Goal: Transaction & Acquisition: Purchase product/service

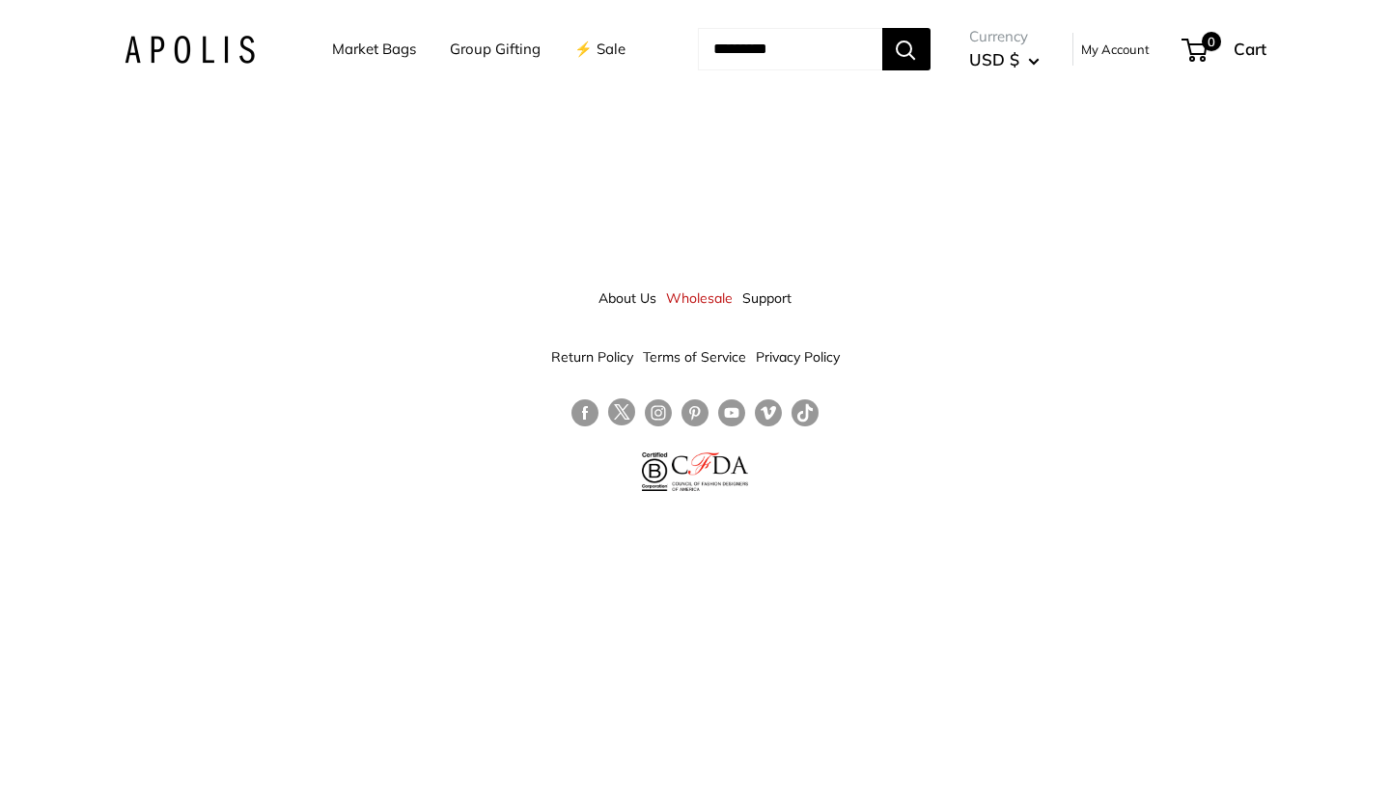
click at [211, 52] on img at bounding box center [189, 50] width 130 height 28
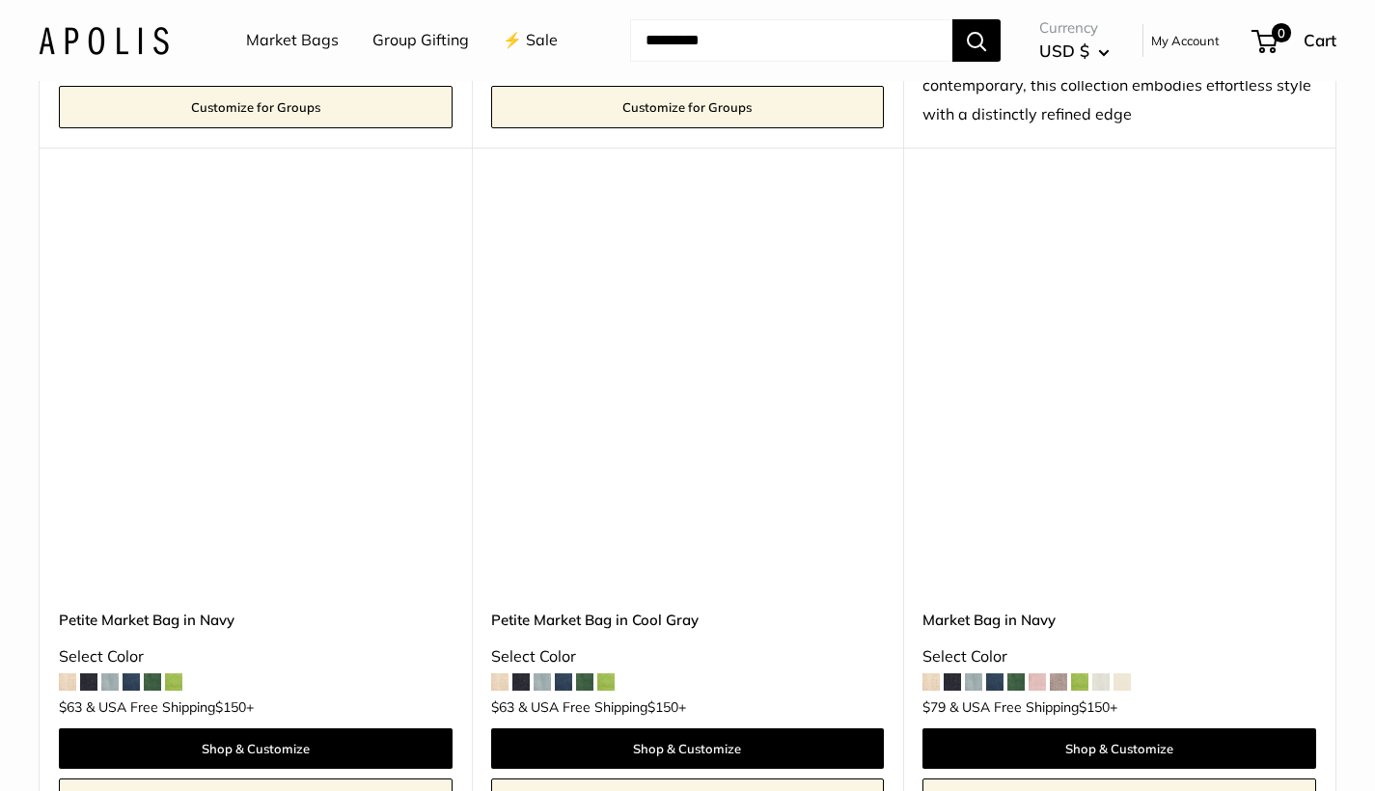
scroll to position [7078, 0]
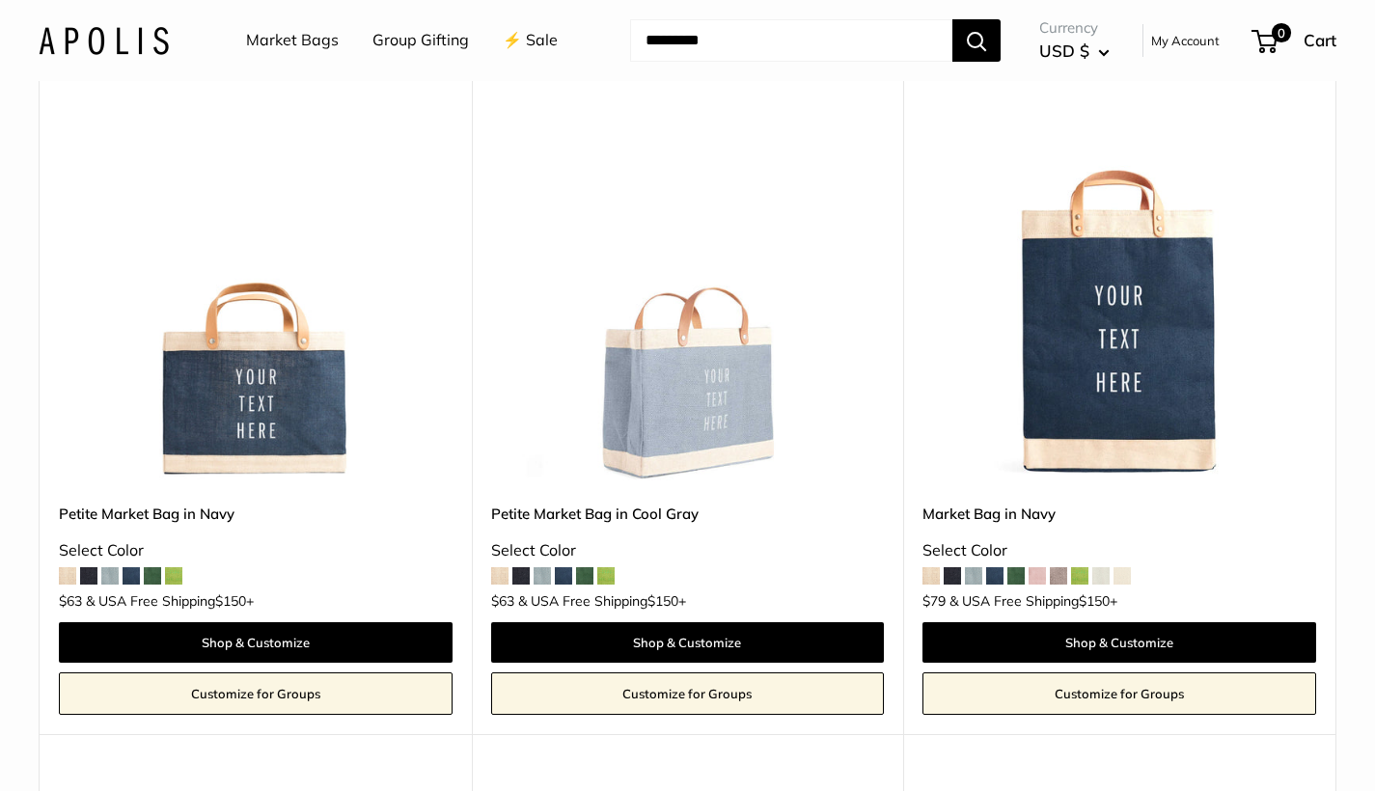
click at [501, 567] on span at bounding box center [499, 575] width 17 height 17
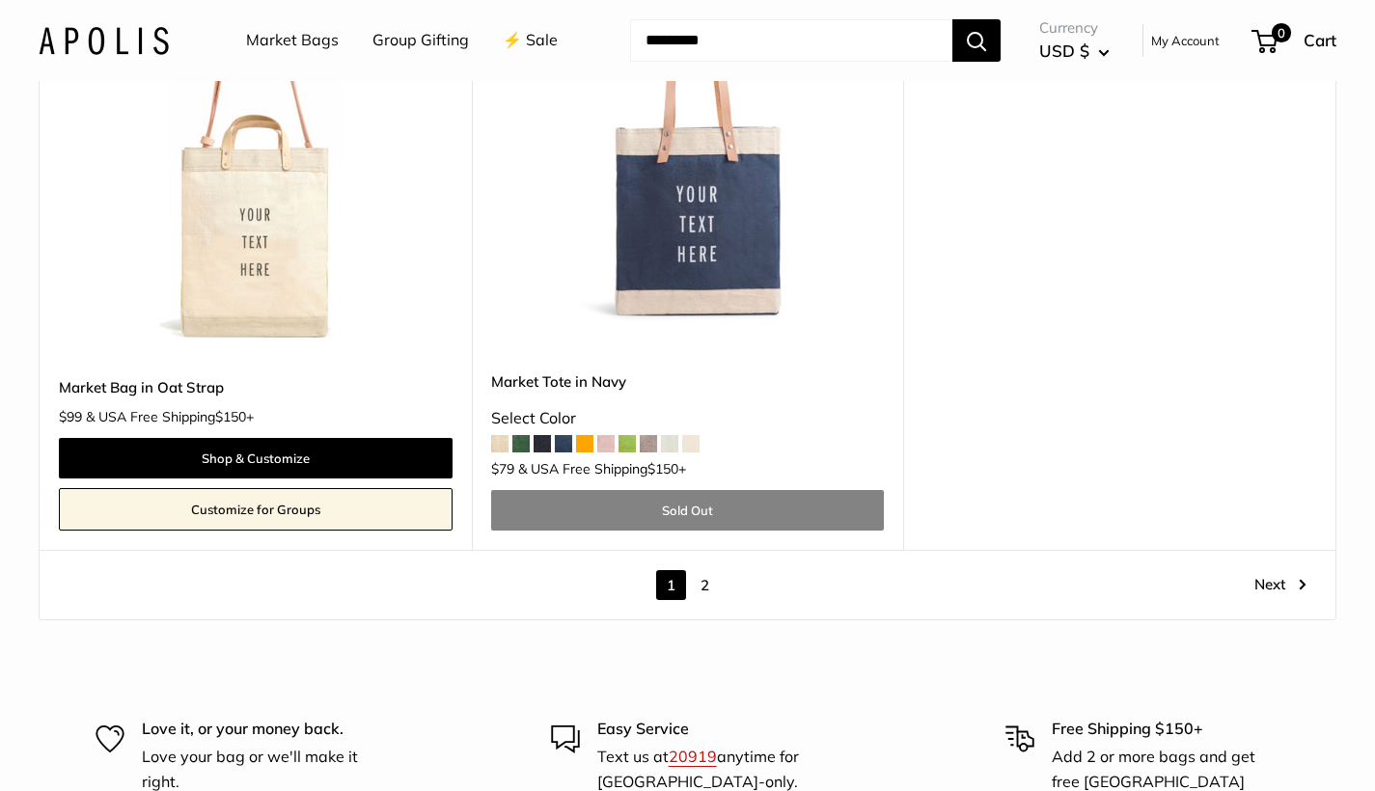
scroll to position [10805, 0]
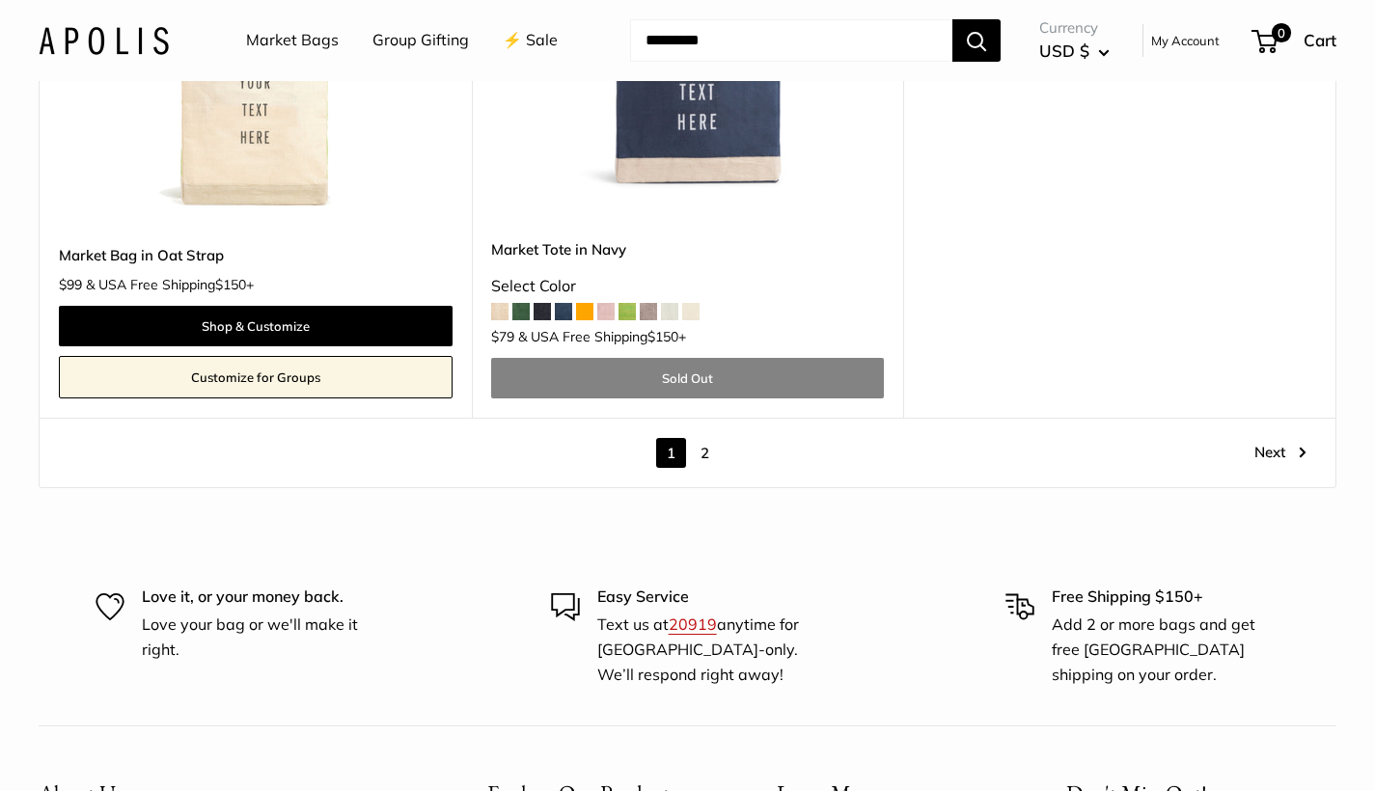
click at [704, 438] on link "2" at bounding box center [705, 453] width 30 height 30
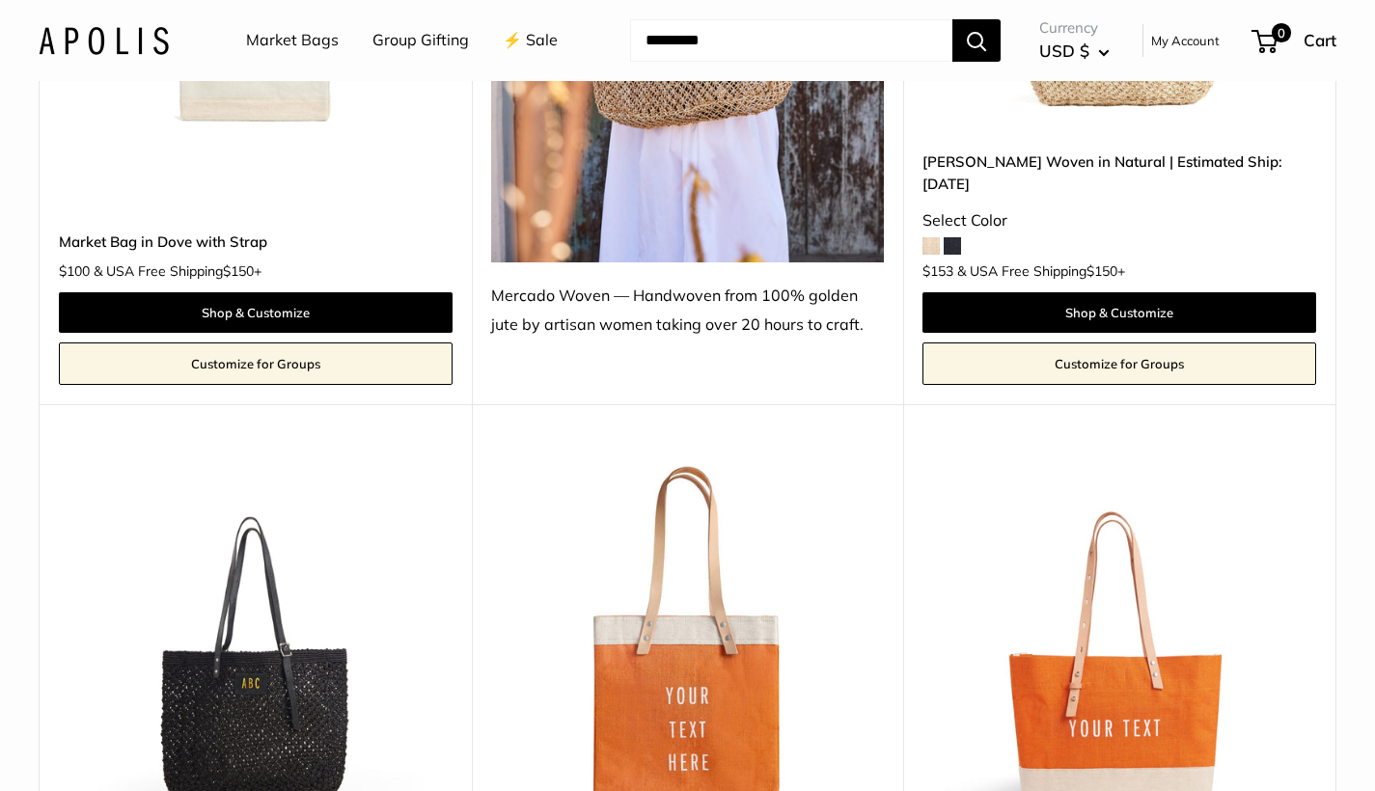
scroll to position [976, 0]
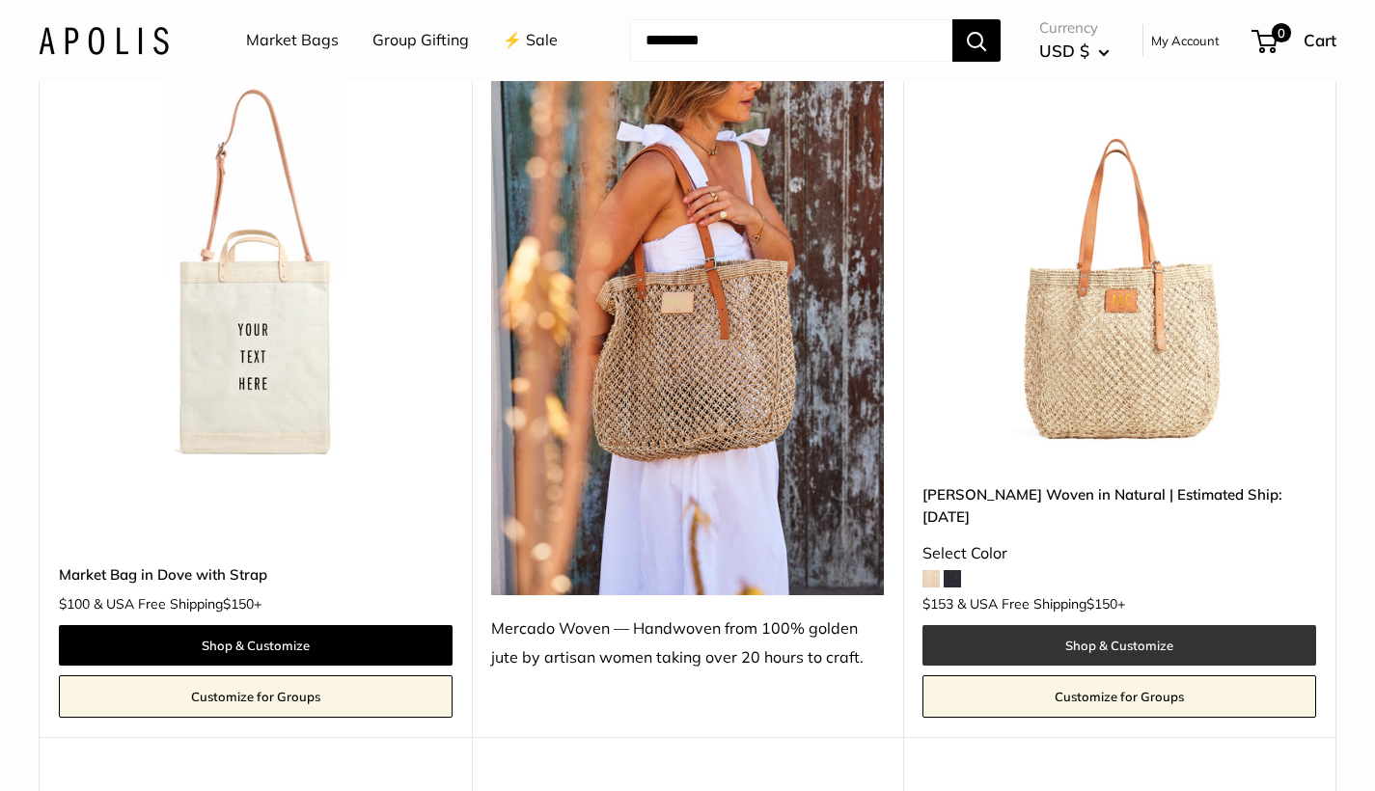
click at [1113, 625] on link "Shop & Customize" at bounding box center [1119, 645] width 394 height 41
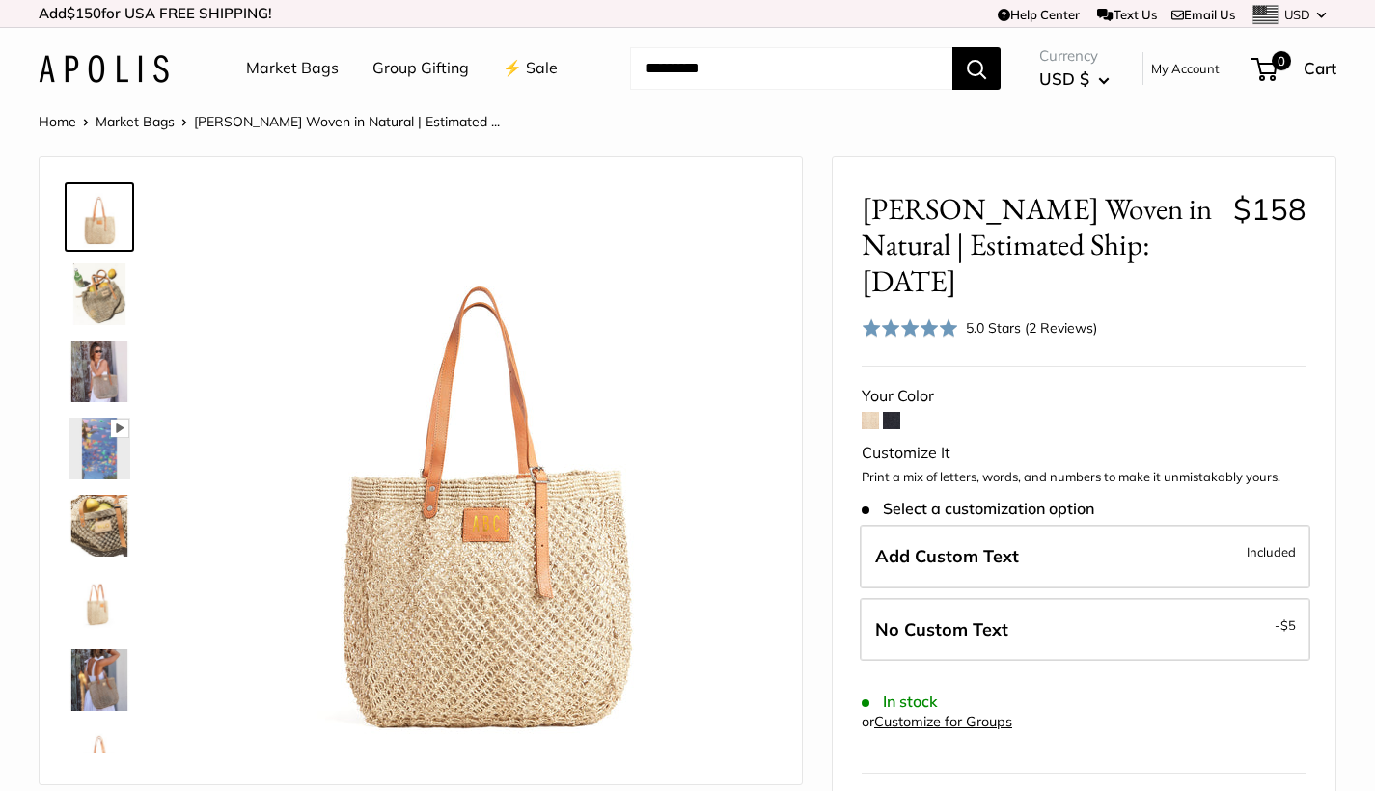
click at [101, 357] on img at bounding box center [100, 372] width 62 height 62
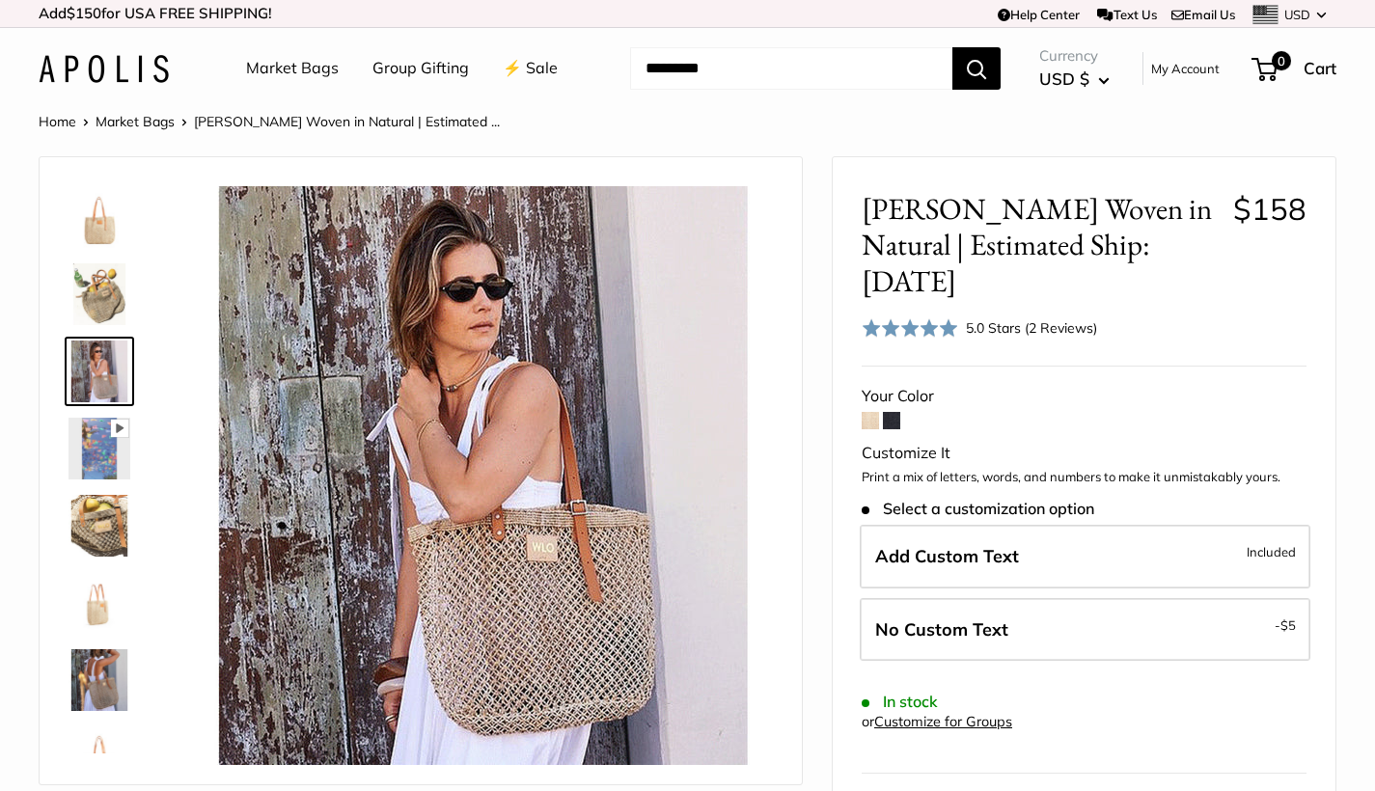
click at [872, 412] on span at bounding box center [870, 420] width 17 height 17
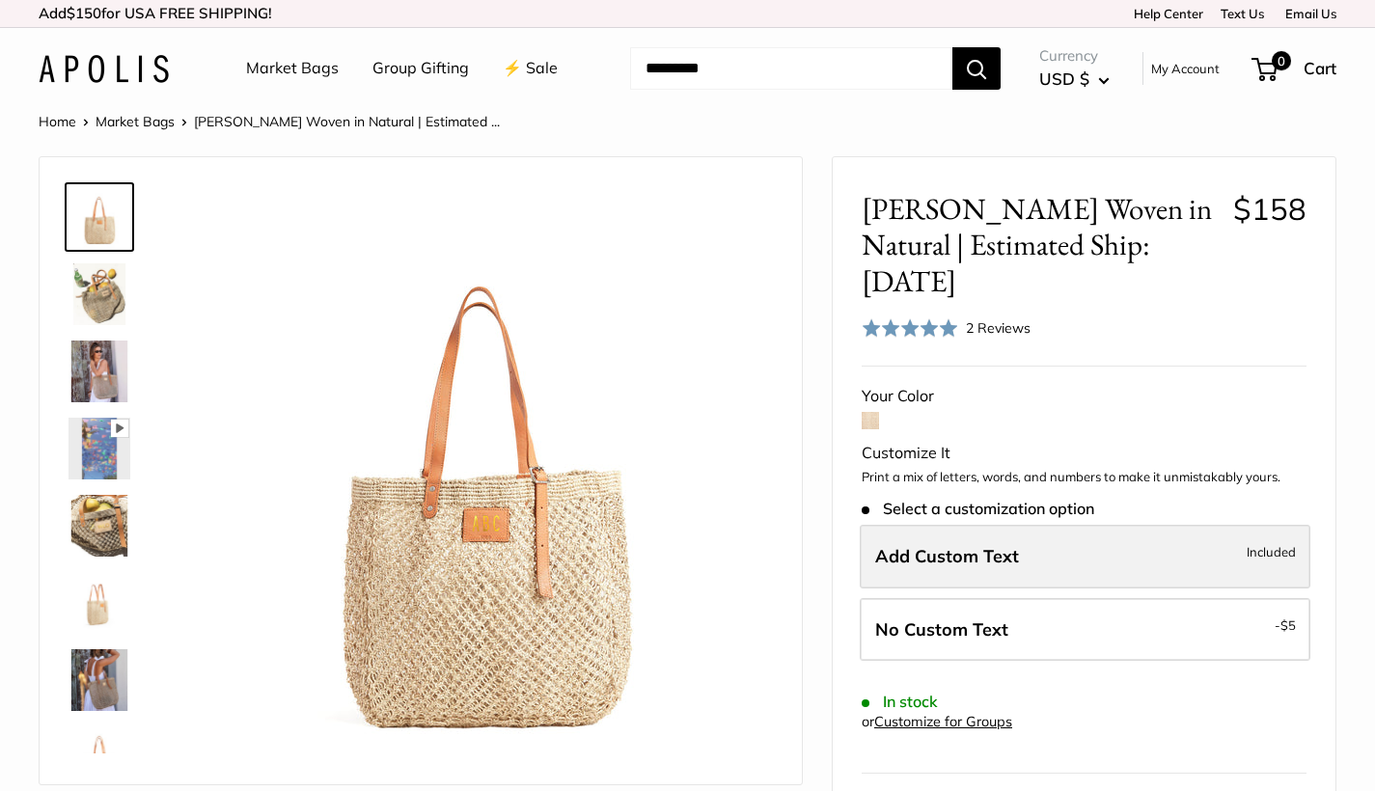
click at [1062, 525] on label "Add Custom Text Included" at bounding box center [1085, 557] width 451 height 64
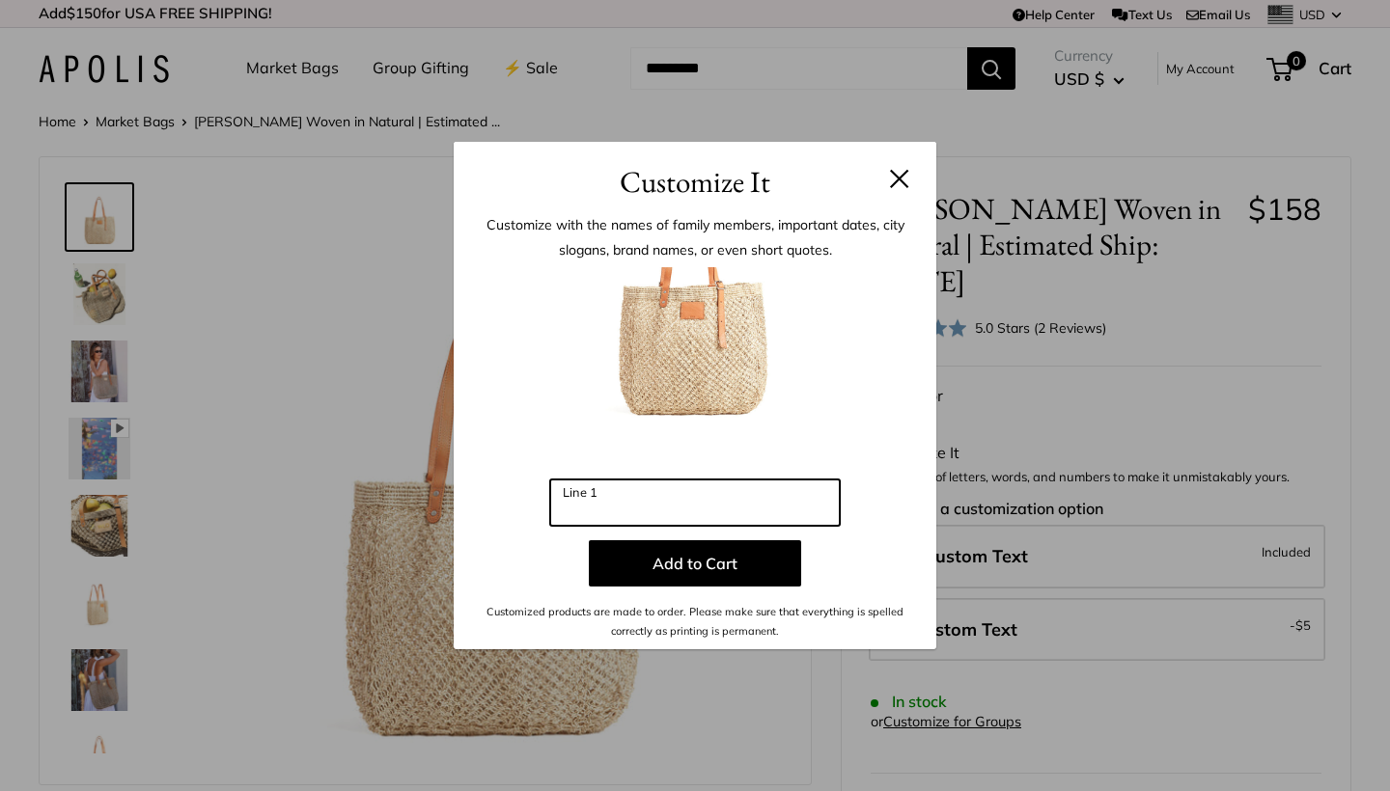
click at [609, 502] on input "Line 1" at bounding box center [694, 503] width 289 height 46
type input "***"
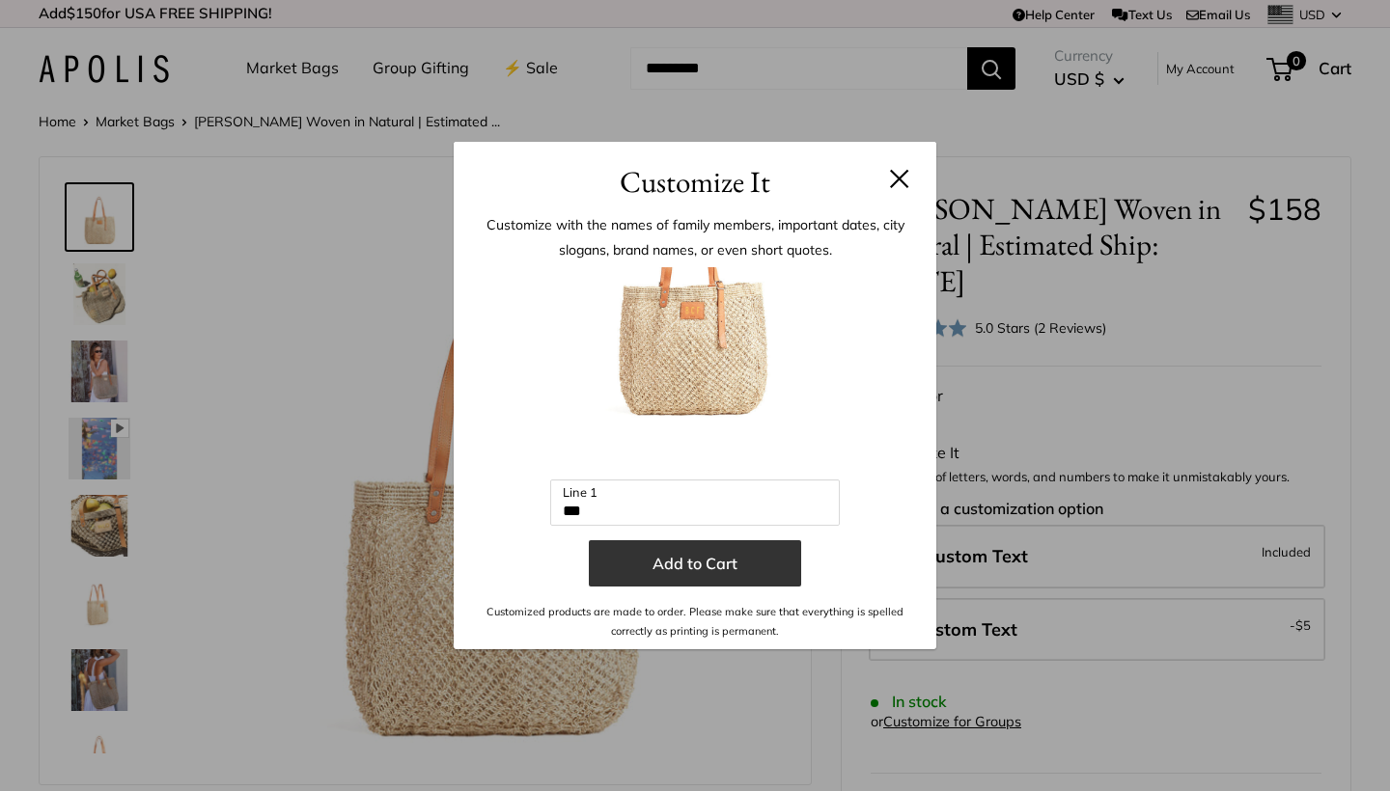
click at [692, 558] on button "Add to Cart" at bounding box center [695, 563] width 212 height 46
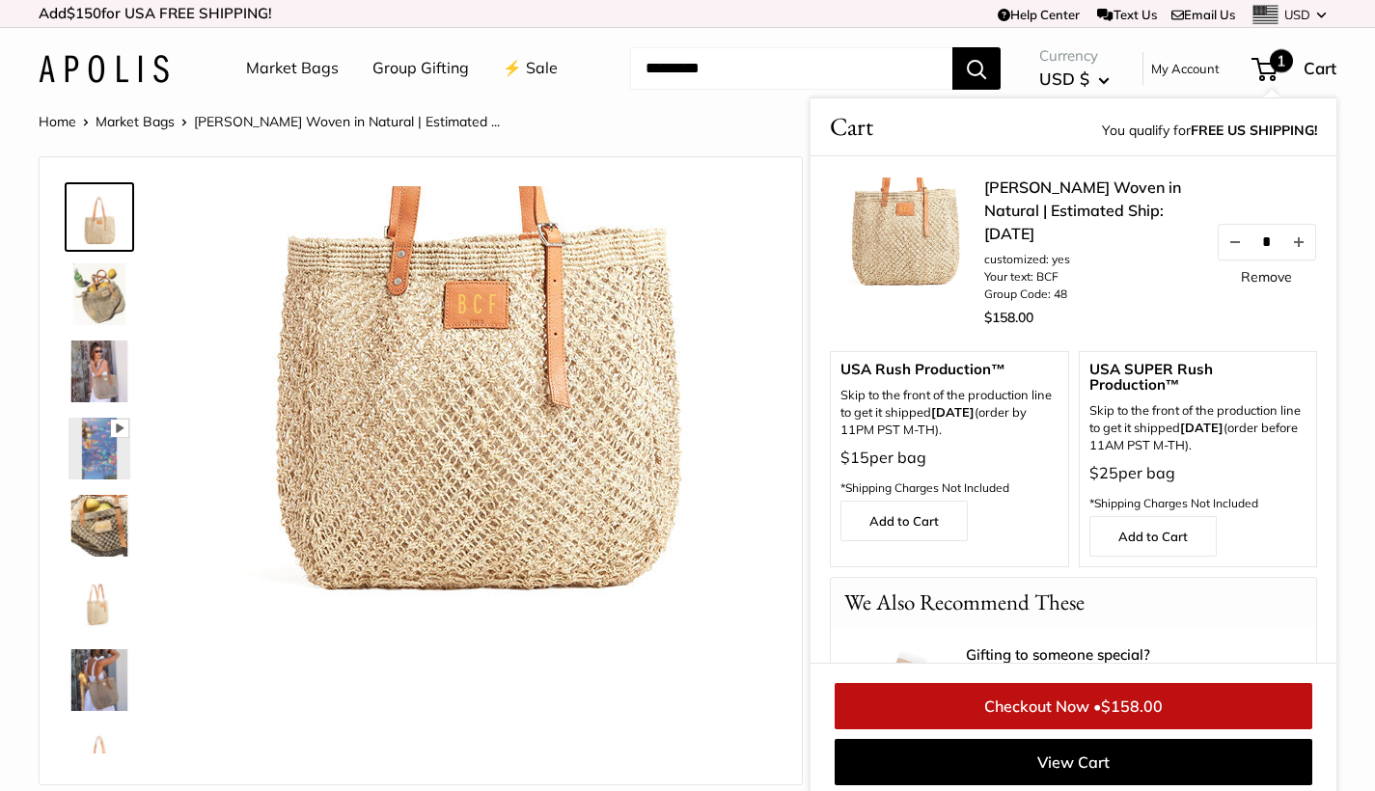
click at [125, 115] on link "Market Bags" at bounding box center [135, 121] width 79 height 17
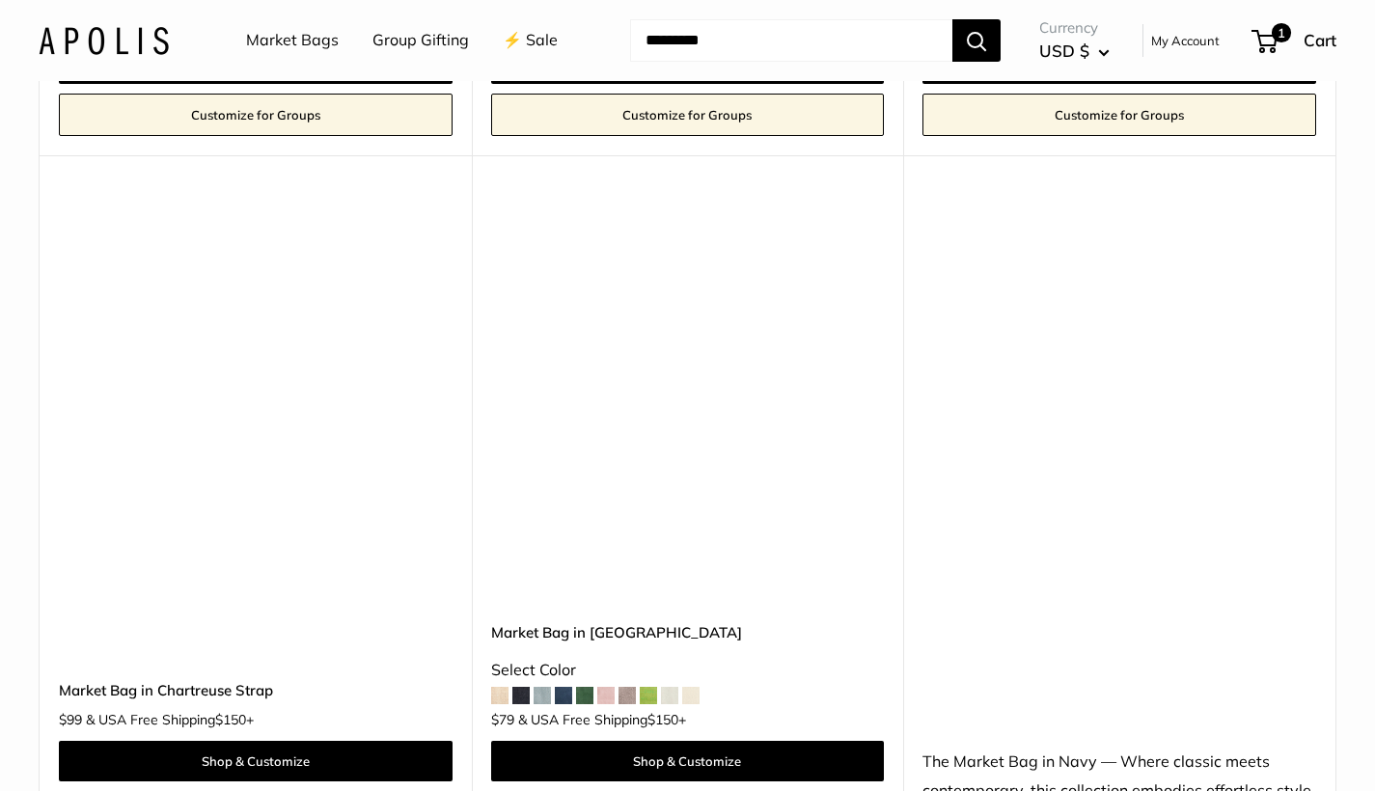
scroll to position [6476, 0]
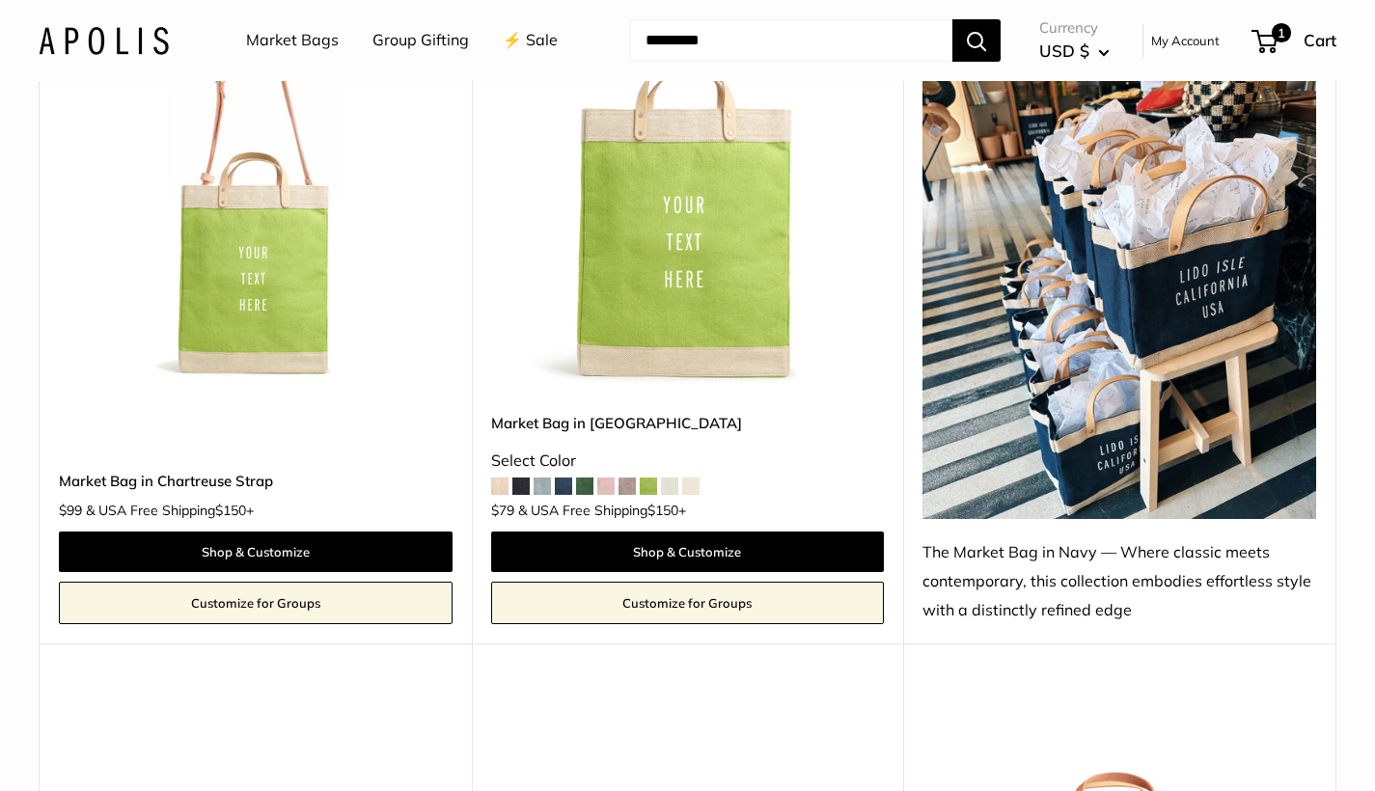
click at [676, 478] on span at bounding box center [669, 486] width 17 height 17
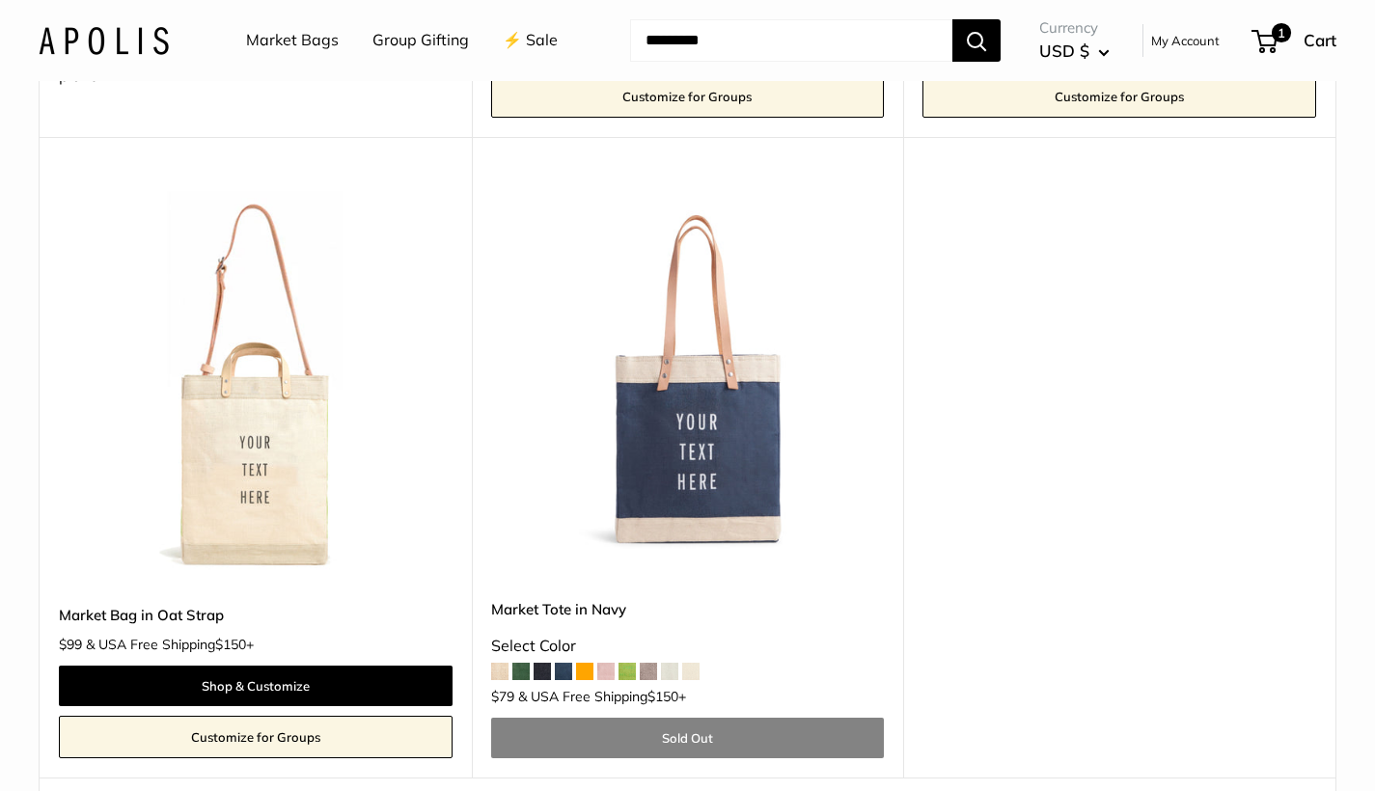
scroll to position [10601, 0]
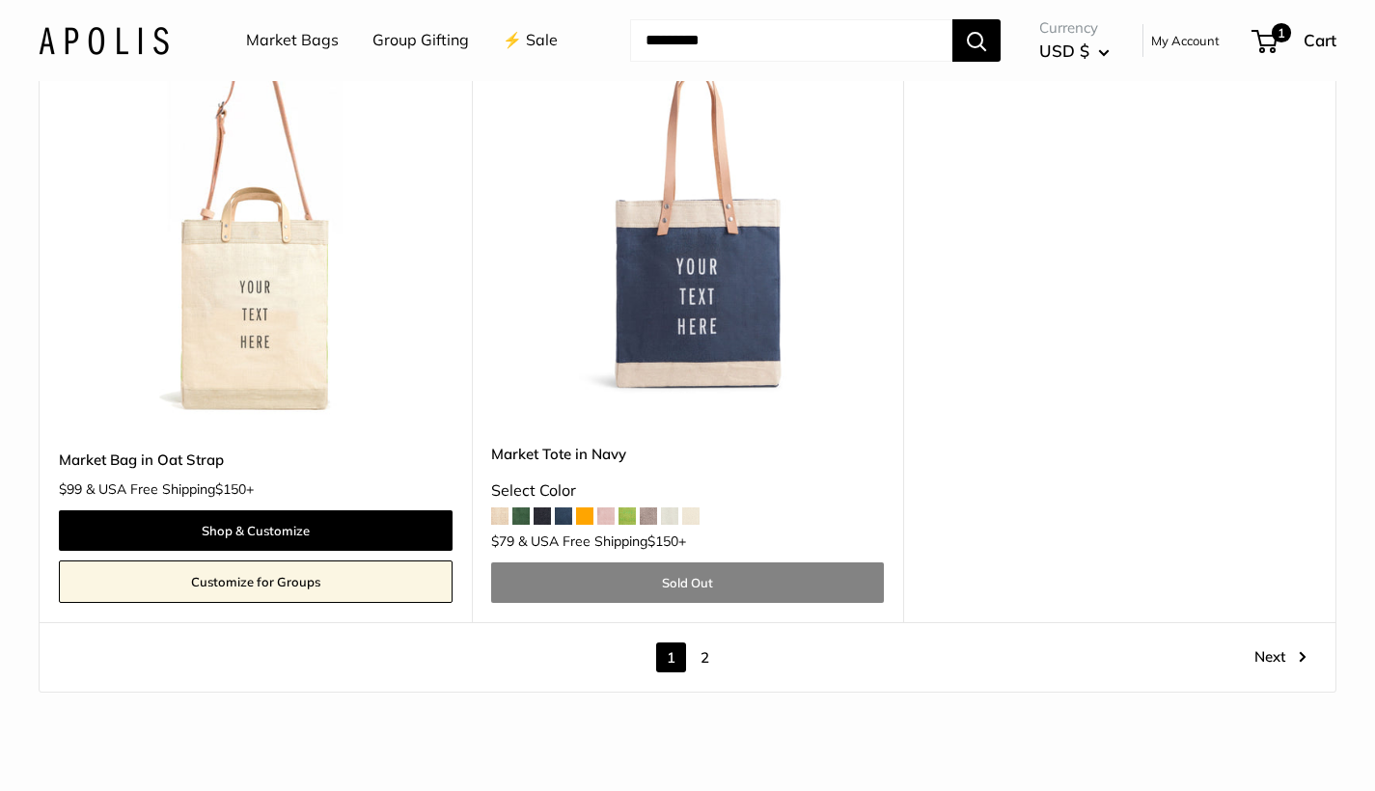
click at [708, 643] on link "2" at bounding box center [705, 658] width 30 height 30
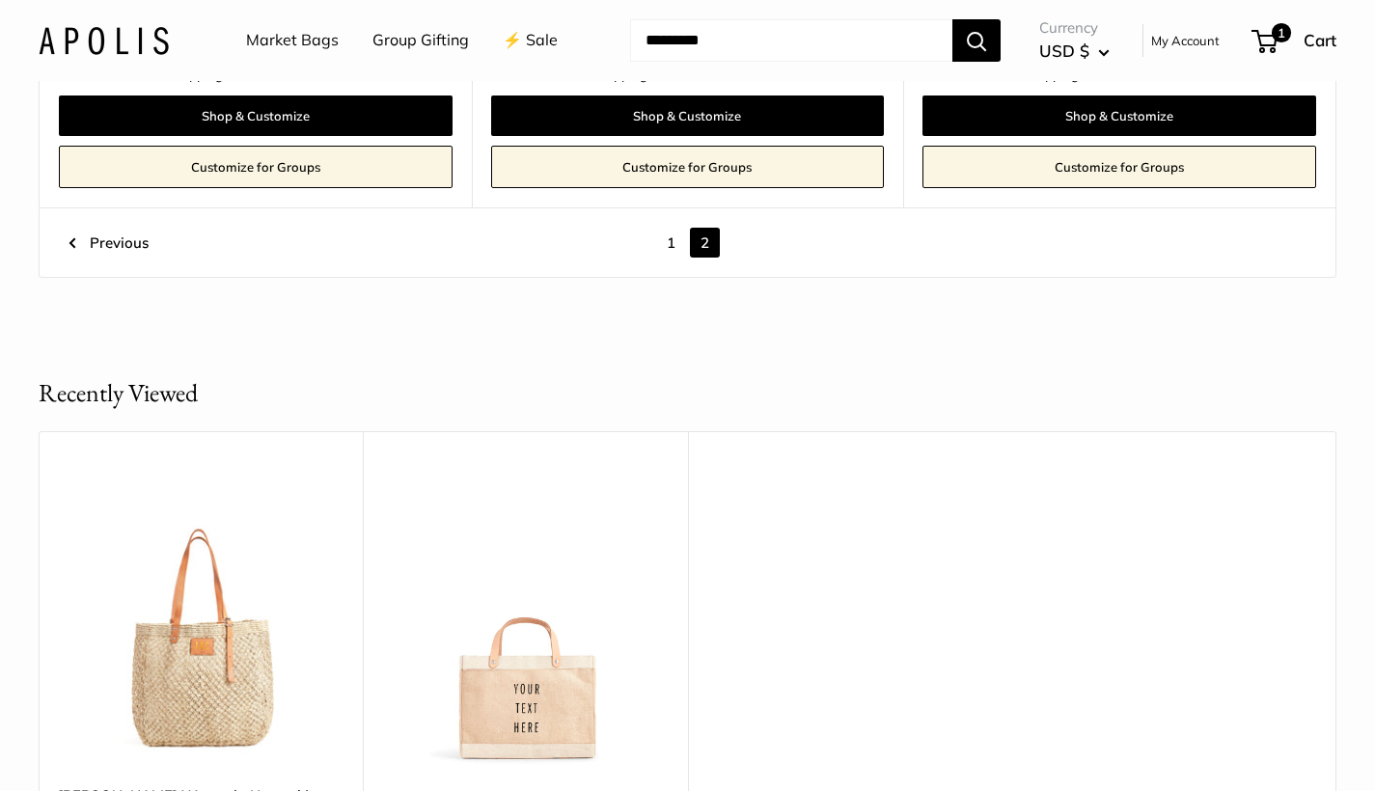
scroll to position [2540, 0]
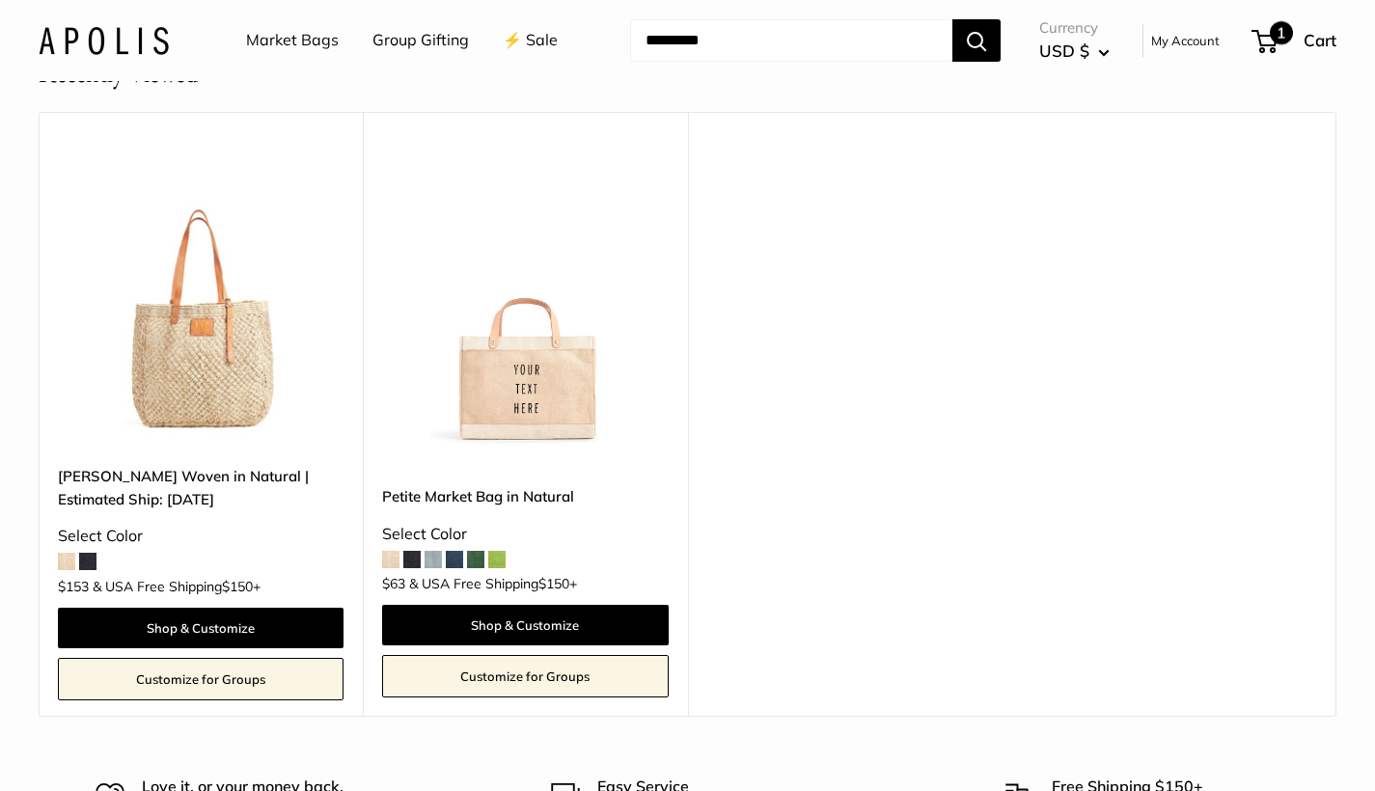
click at [1264, 32] on span "1" at bounding box center [1265, 41] width 26 height 23
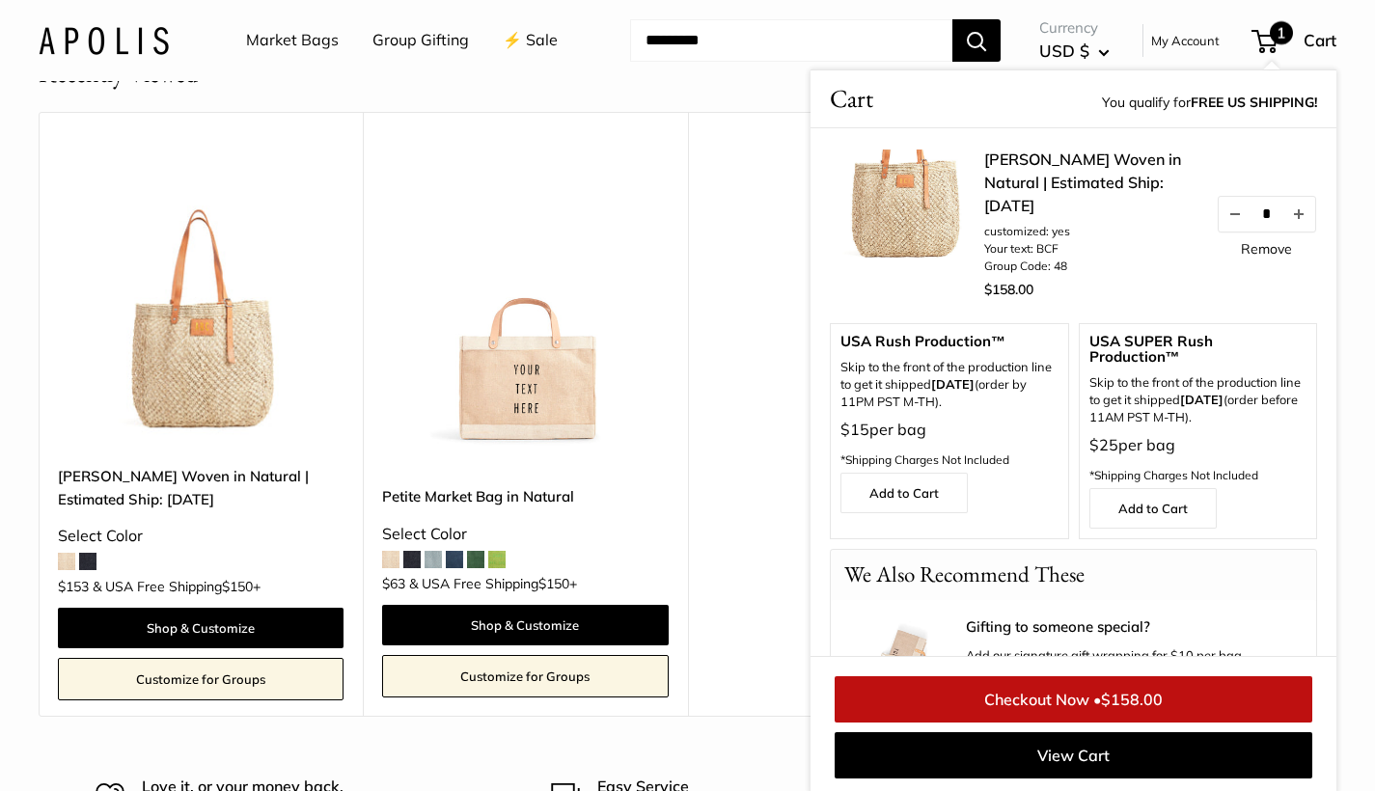
click at [1243, 254] on link "Remove" at bounding box center [1266, 249] width 51 height 14
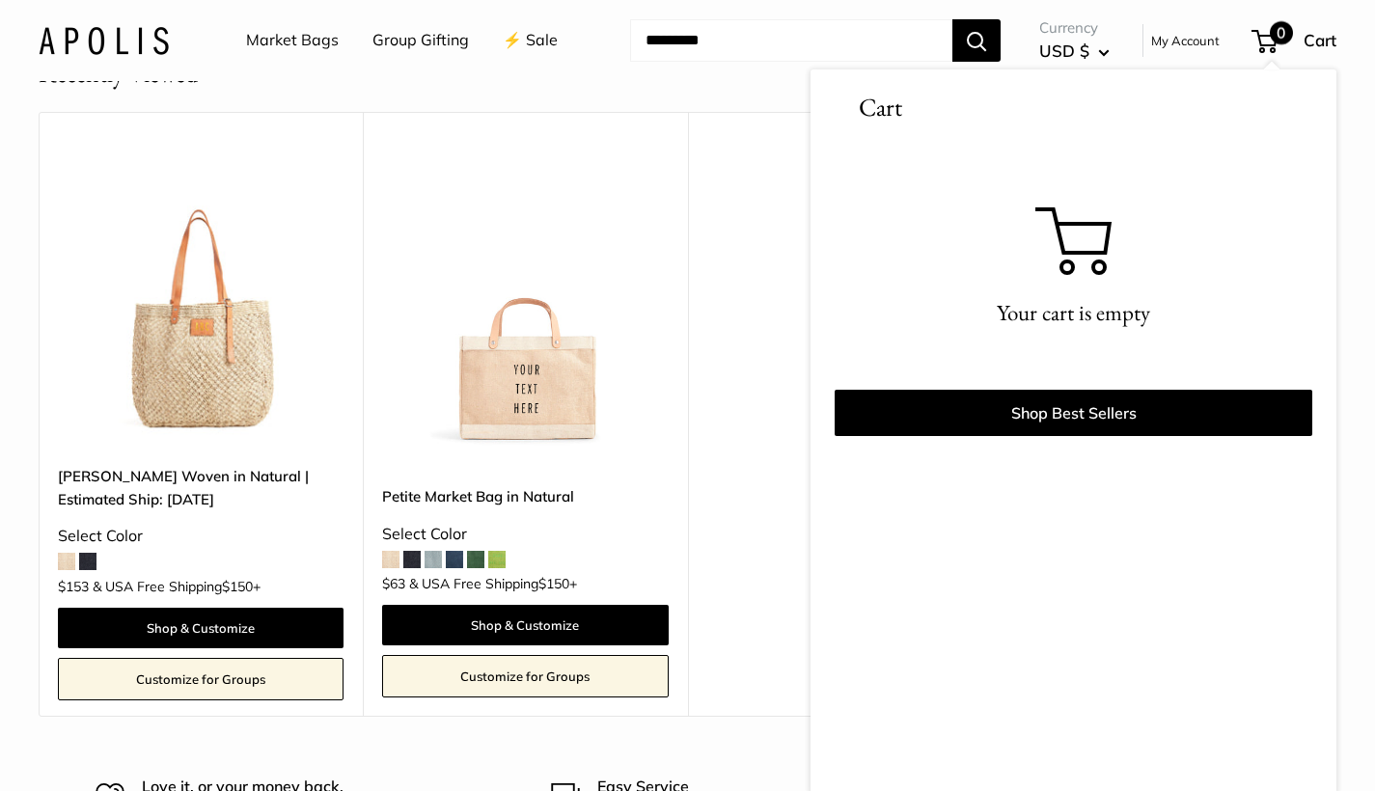
scroll to position [2541, 0]
click at [438, 550] on span at bounding box center [433, 558] width 17 height 17
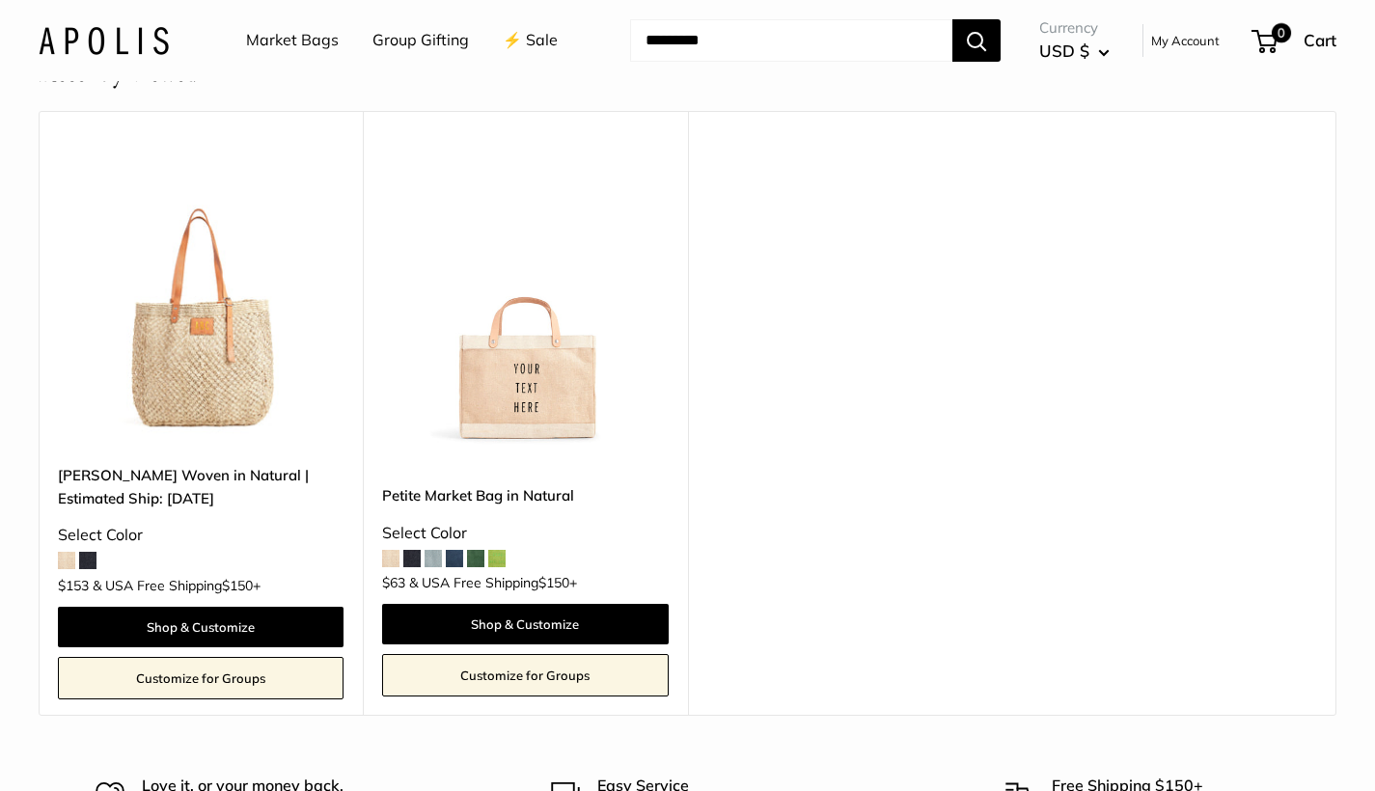
click at [63, 552] on span at bounding box center [66, 560] width 17 height 17
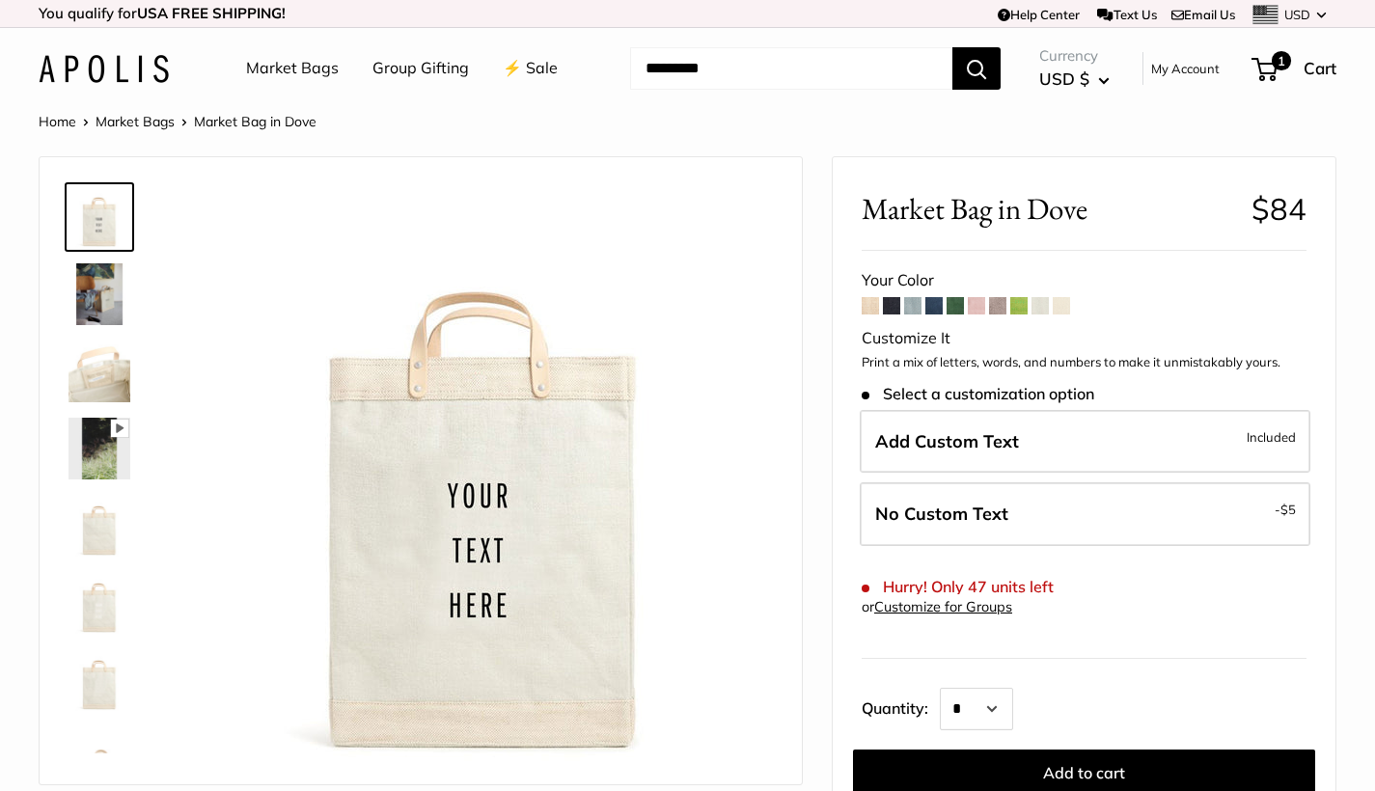
click at [92, 292] on img at bounding box center [100, 294] width 62 height 62
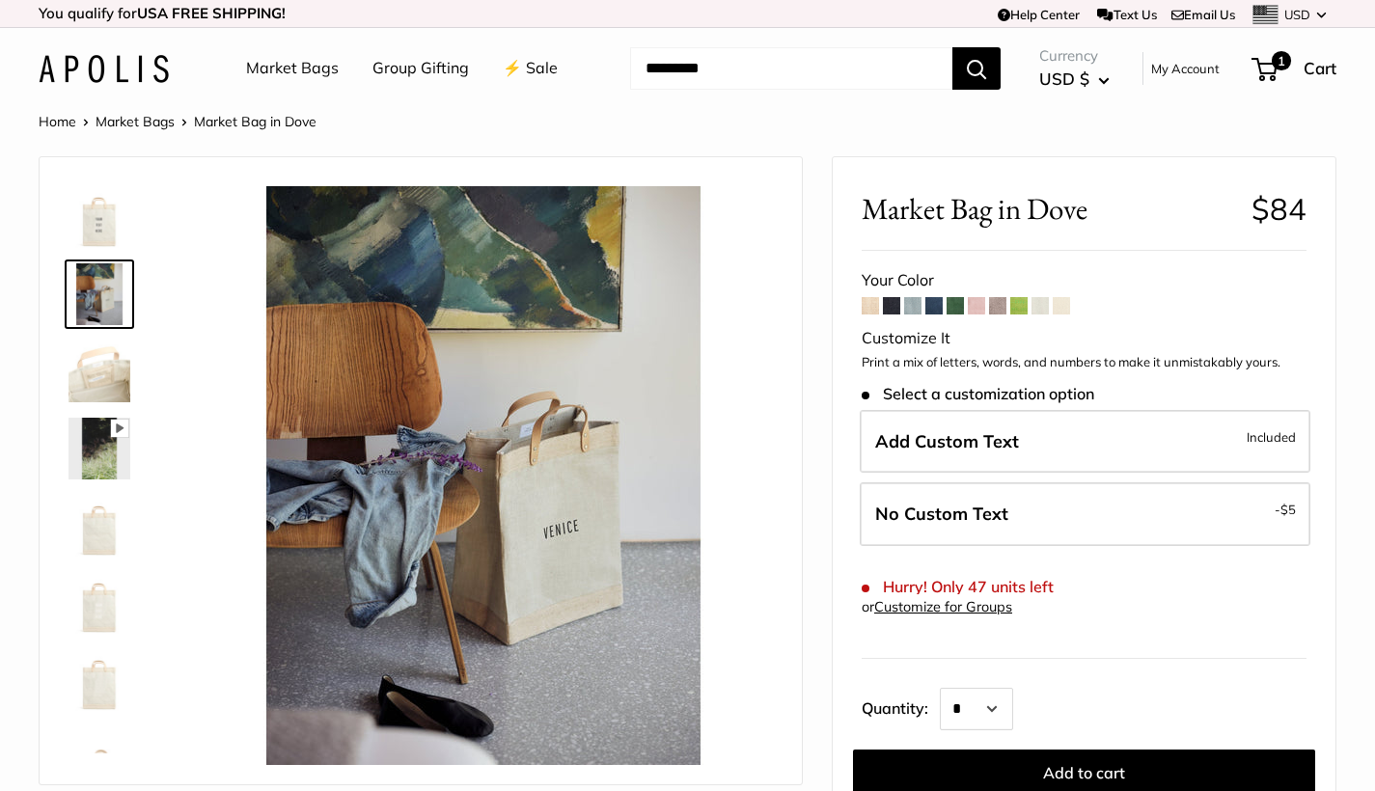
click at [92, 371] on img at bounding box center [100, 372] width 62 height 62
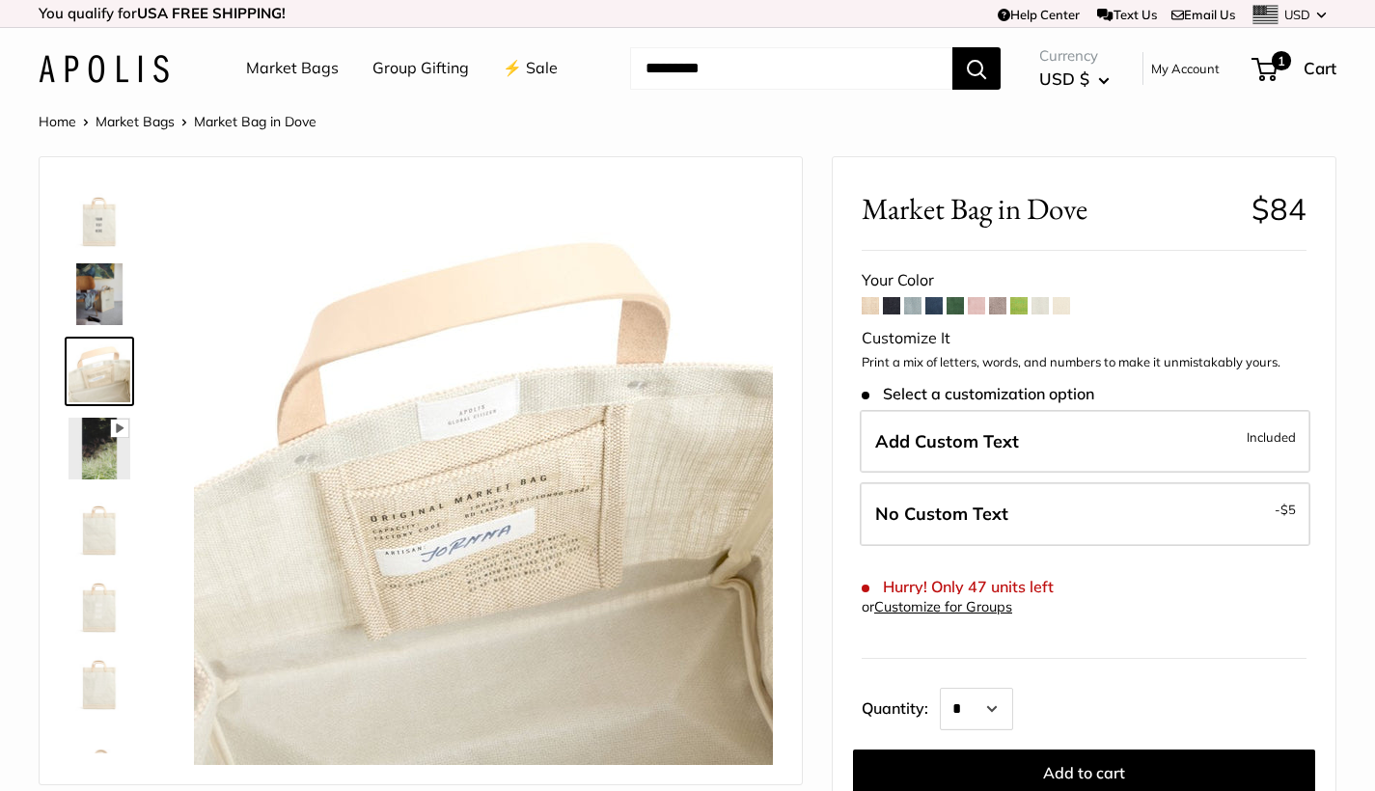
click at [98, 454] on img at bounding box center [100, 449] width 62 height 62
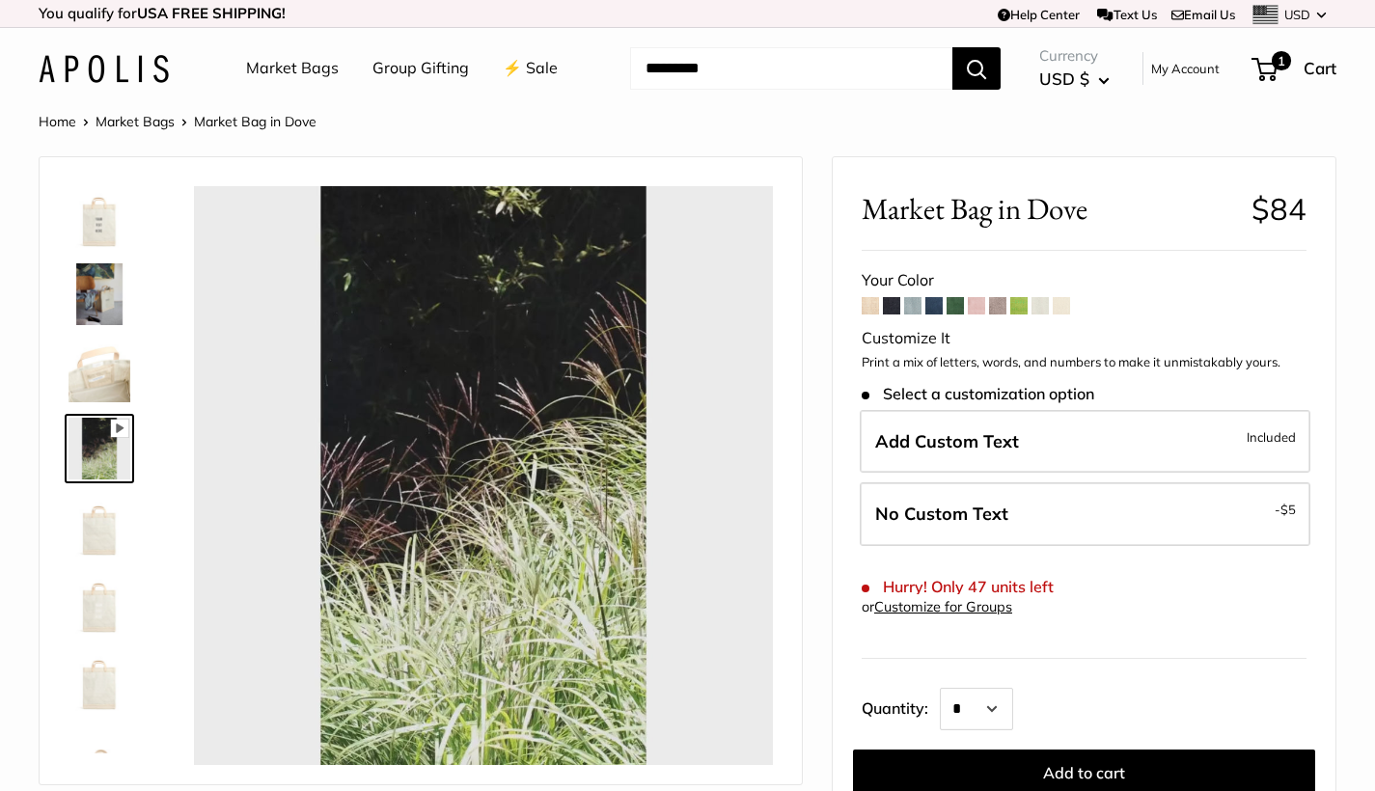
click at [63, 523] on div at bounding box center [107, 464] width 93 height 579
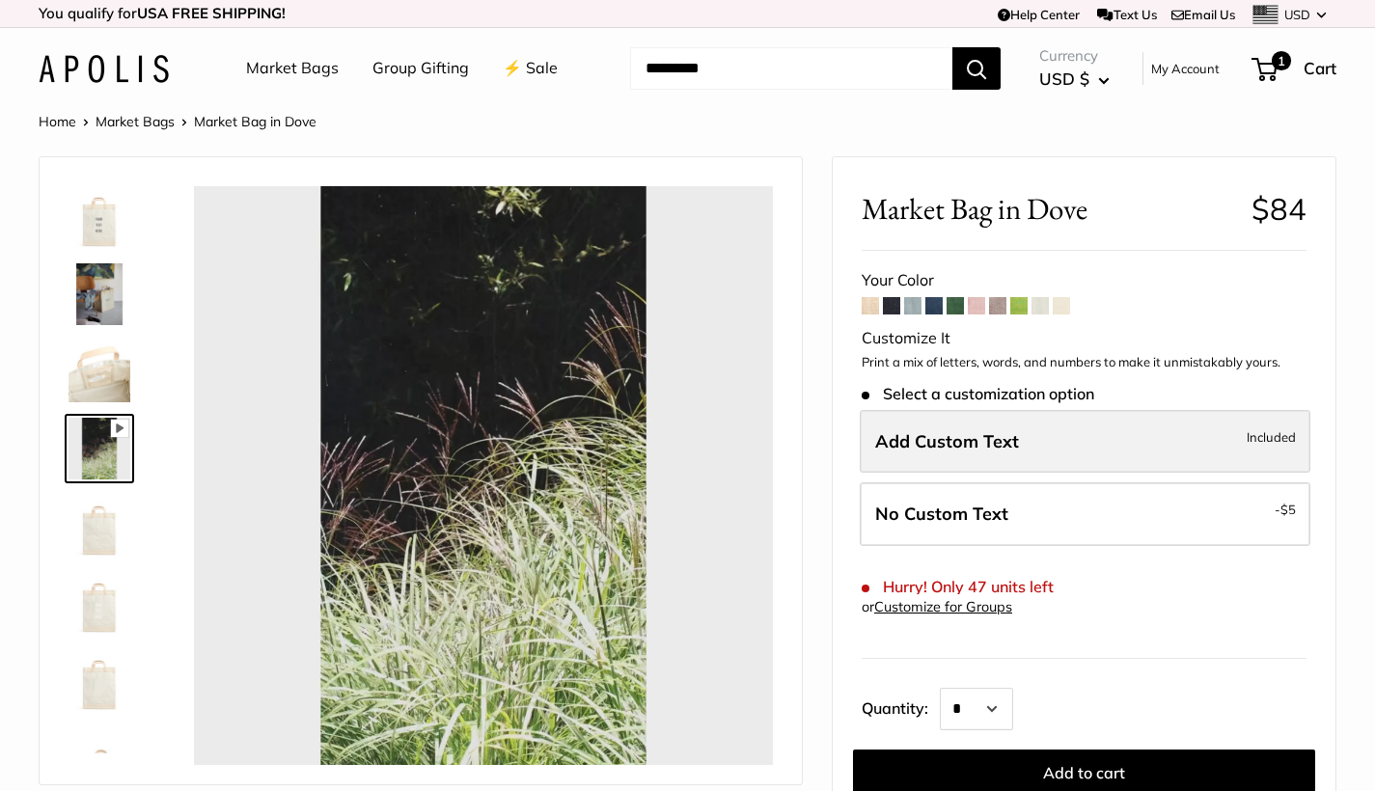
click at [1000, 436] on span "Add Custom Text" at bounding box center [947, 441] width 144 height 22
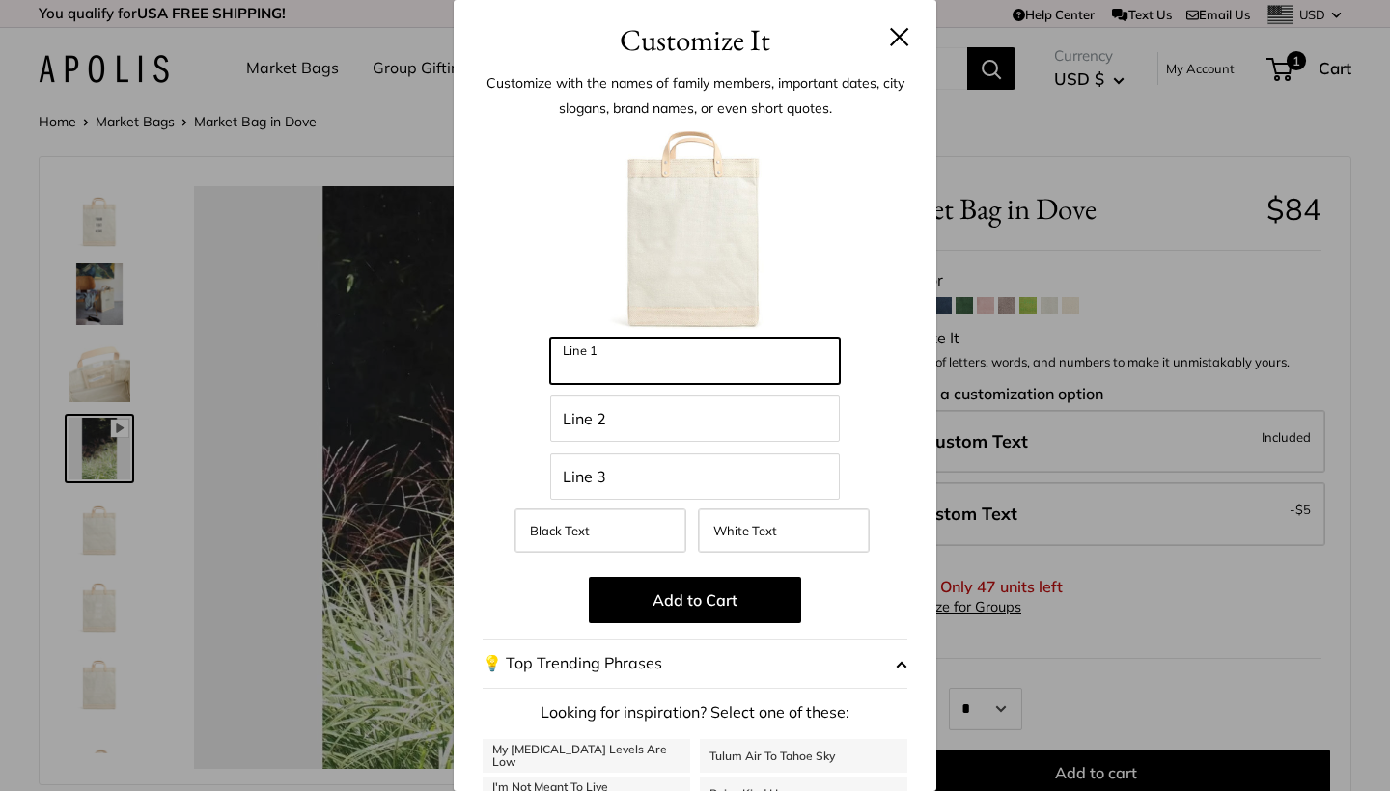
click at [627, 364] on input "Line 1" at bounding box center [694, 361] width 289 height 46
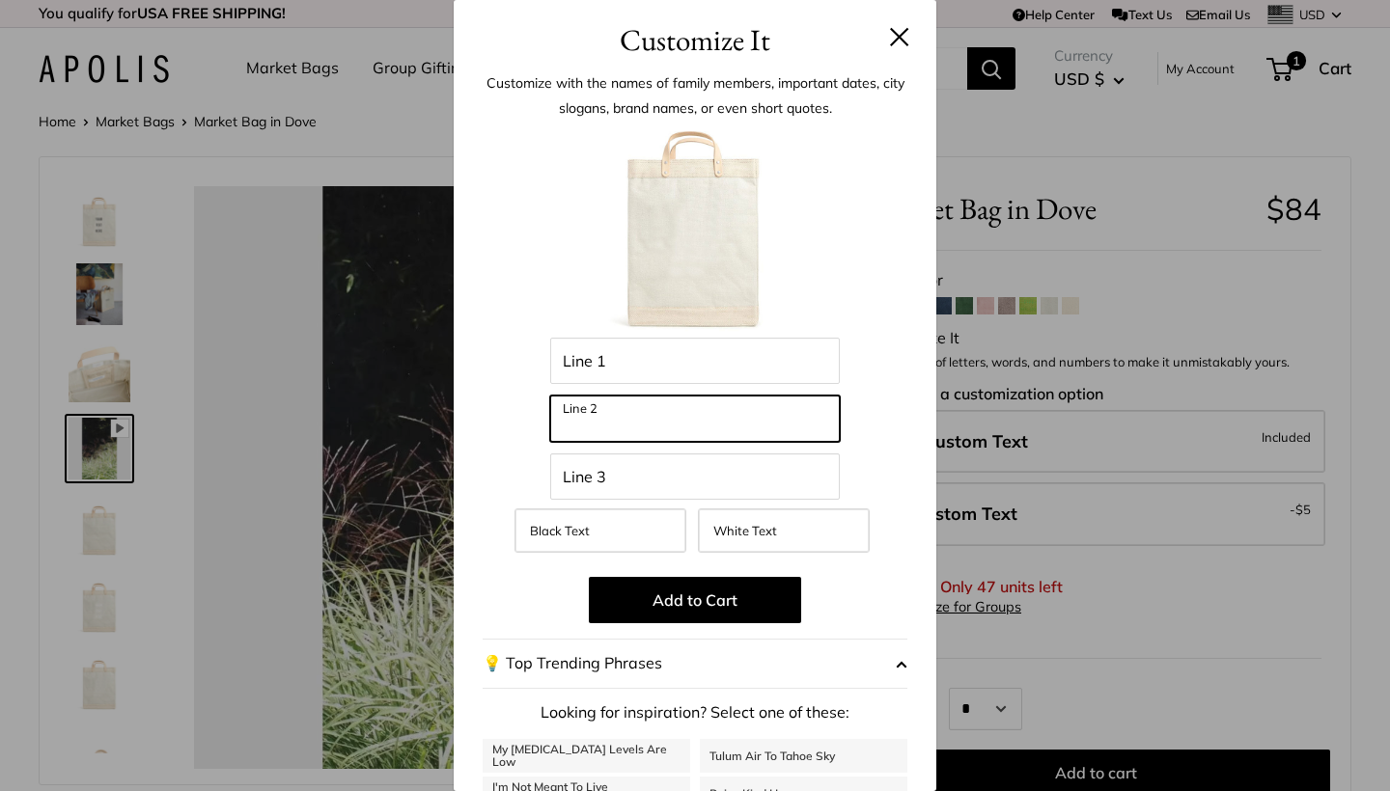
click at [620, 414] on input "Line 2" at bounding box center [694, 419] width 289 height 46
type input "*****"
type input "**"
type input "*****"
type input "***"
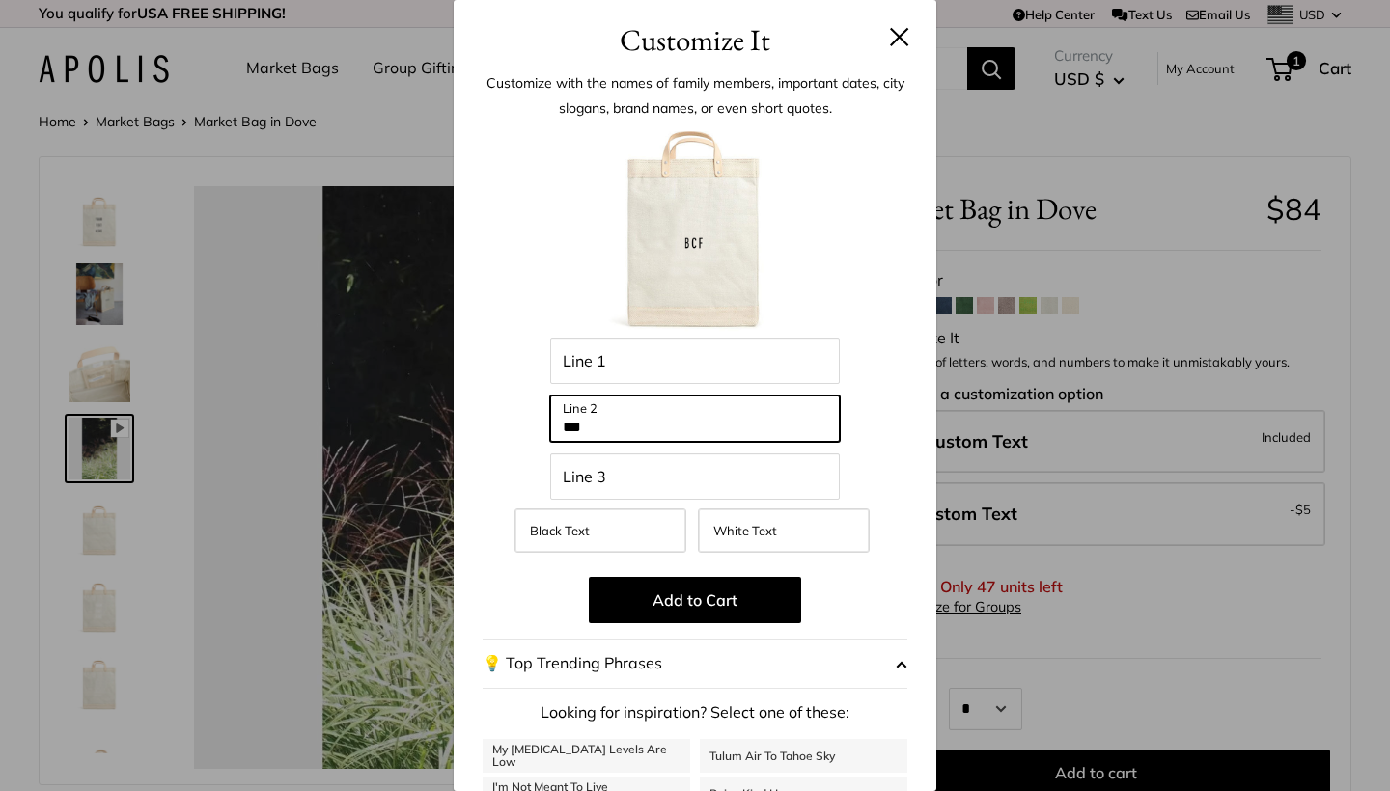
type input "****"
type input "**"
type input "*****"
type input "*"
type input "*****"
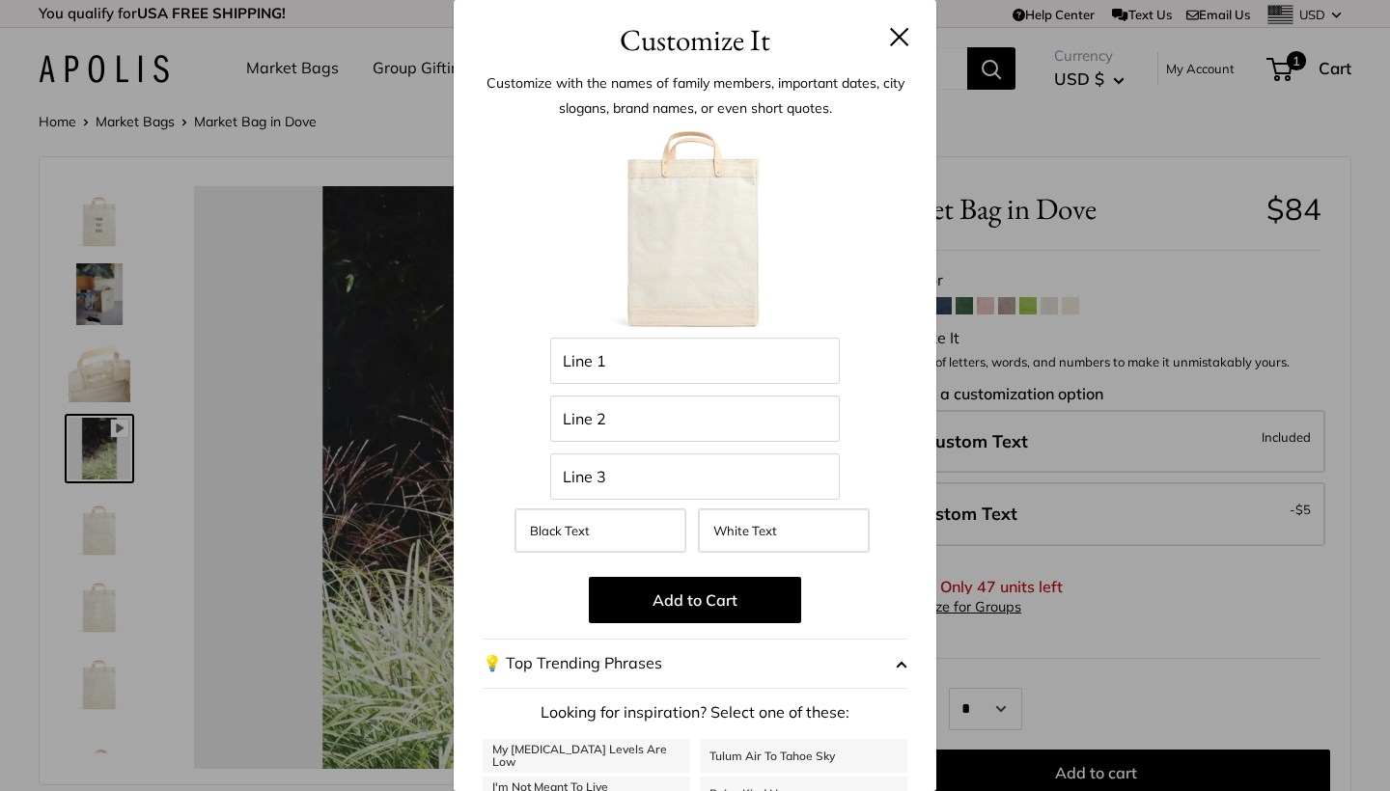
click at [1104, 140] on div "Customize It Customize with the names of family members, important dates, city …" at bounding box center [695, 395] width 1390 height 791
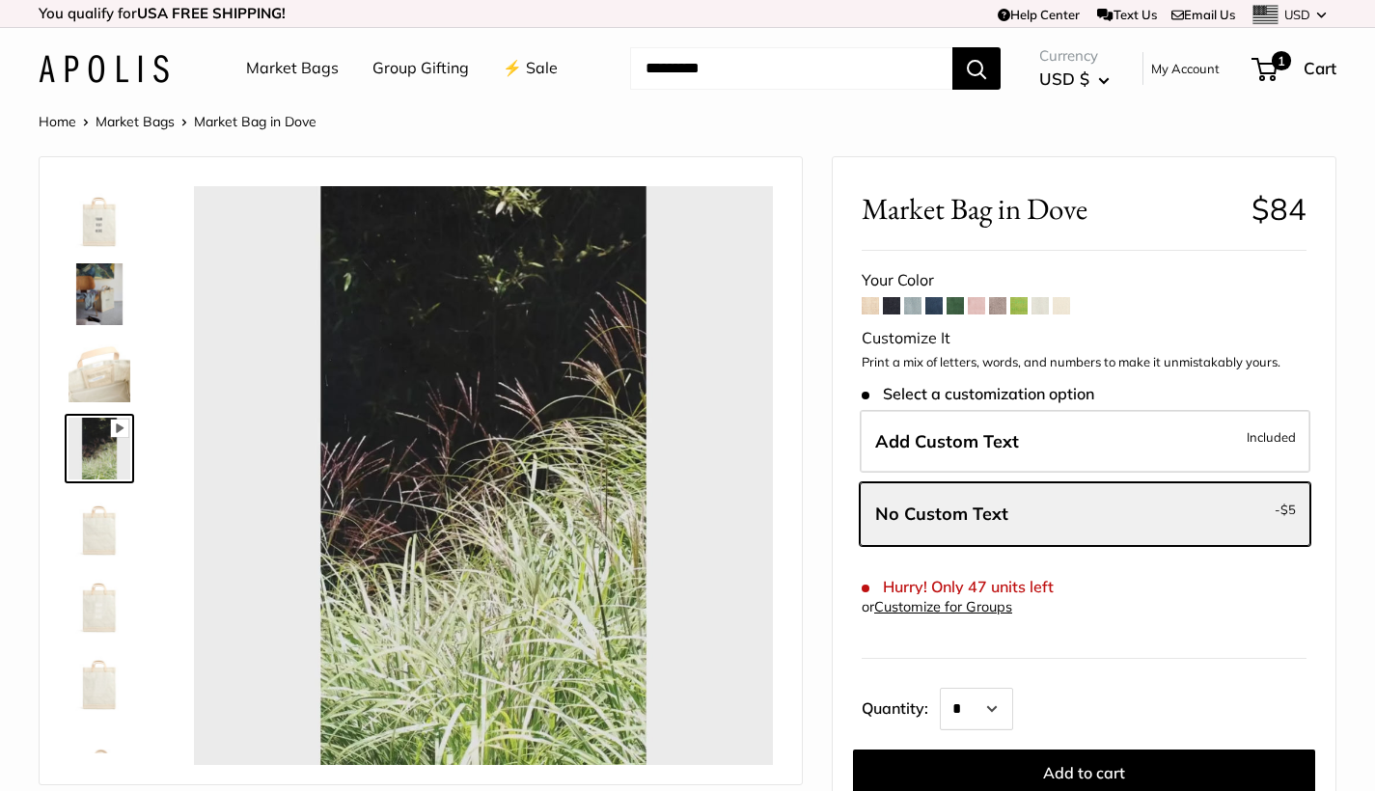
type input "*****"
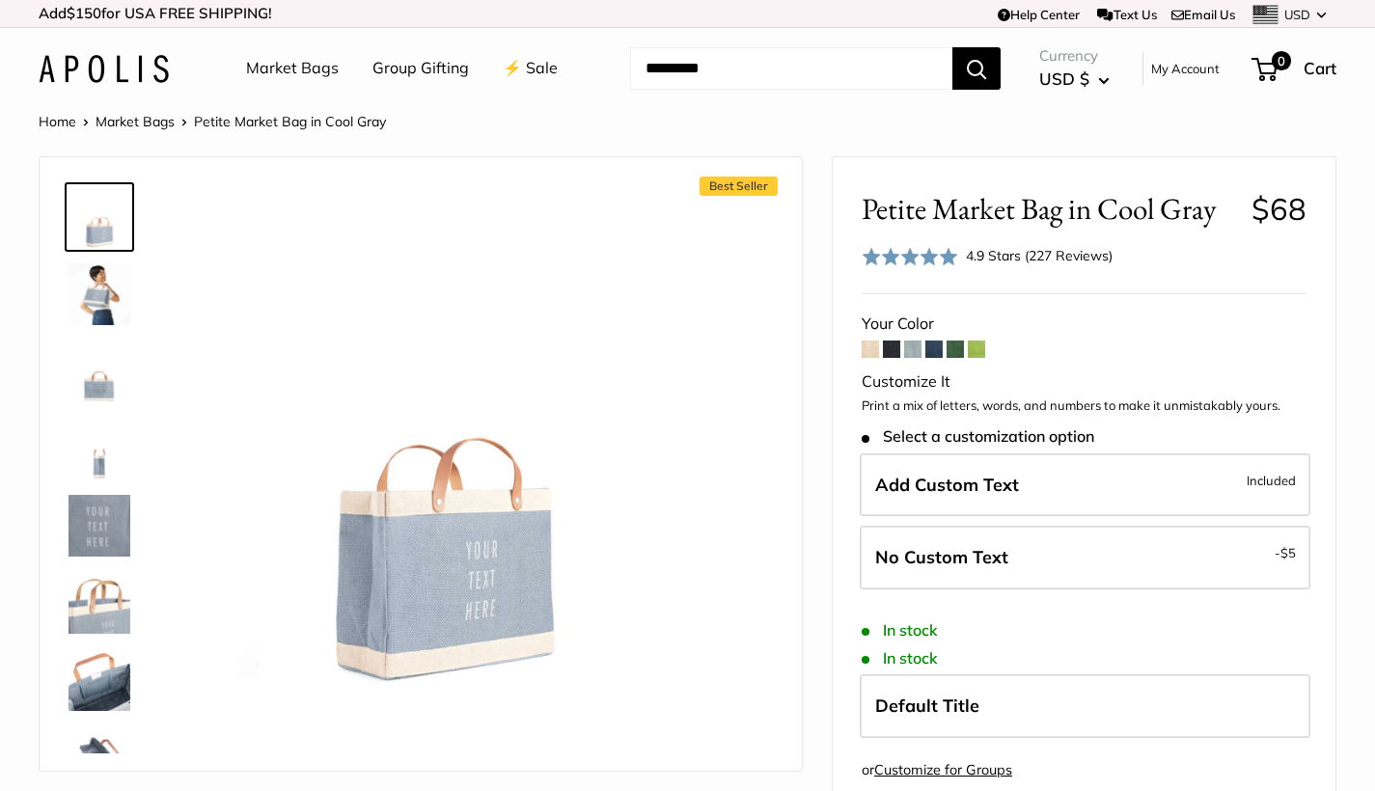
click at [108, 303] on img at bounding box center [100, 294] width 62 height 62
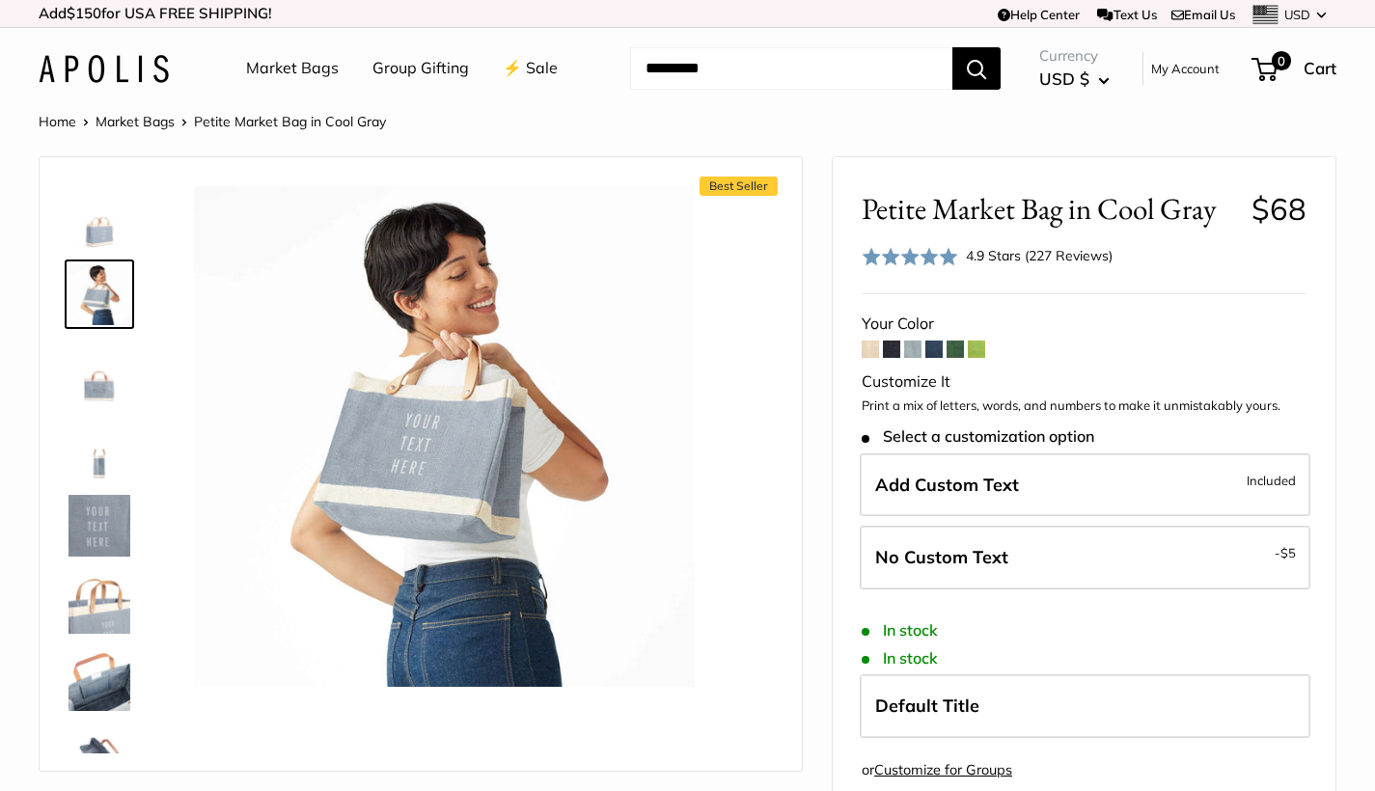
click at [103, 392] on img at bounding box center [100, 372] width 62 height 62
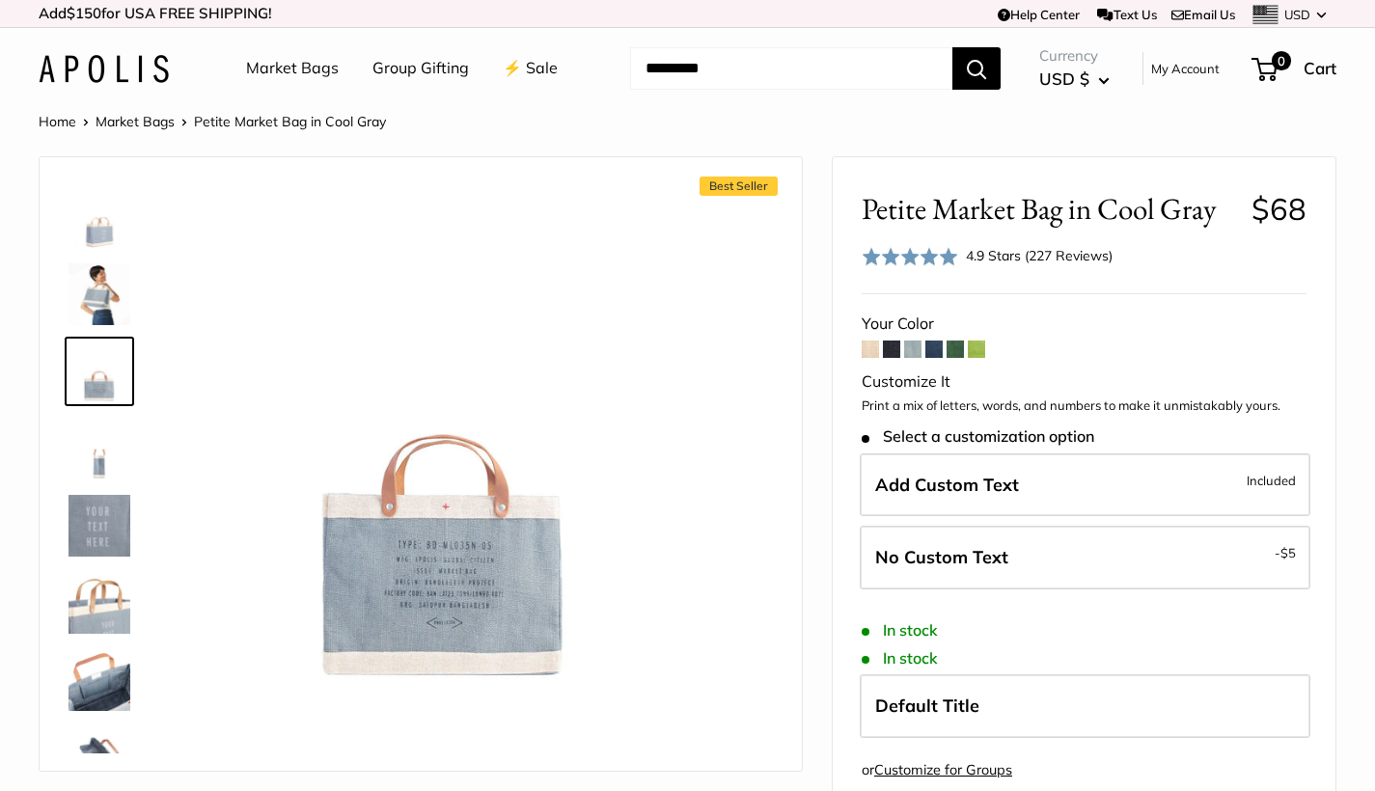
click at [90, 454] on img at bounding box center [100, 449] width 62 height 62
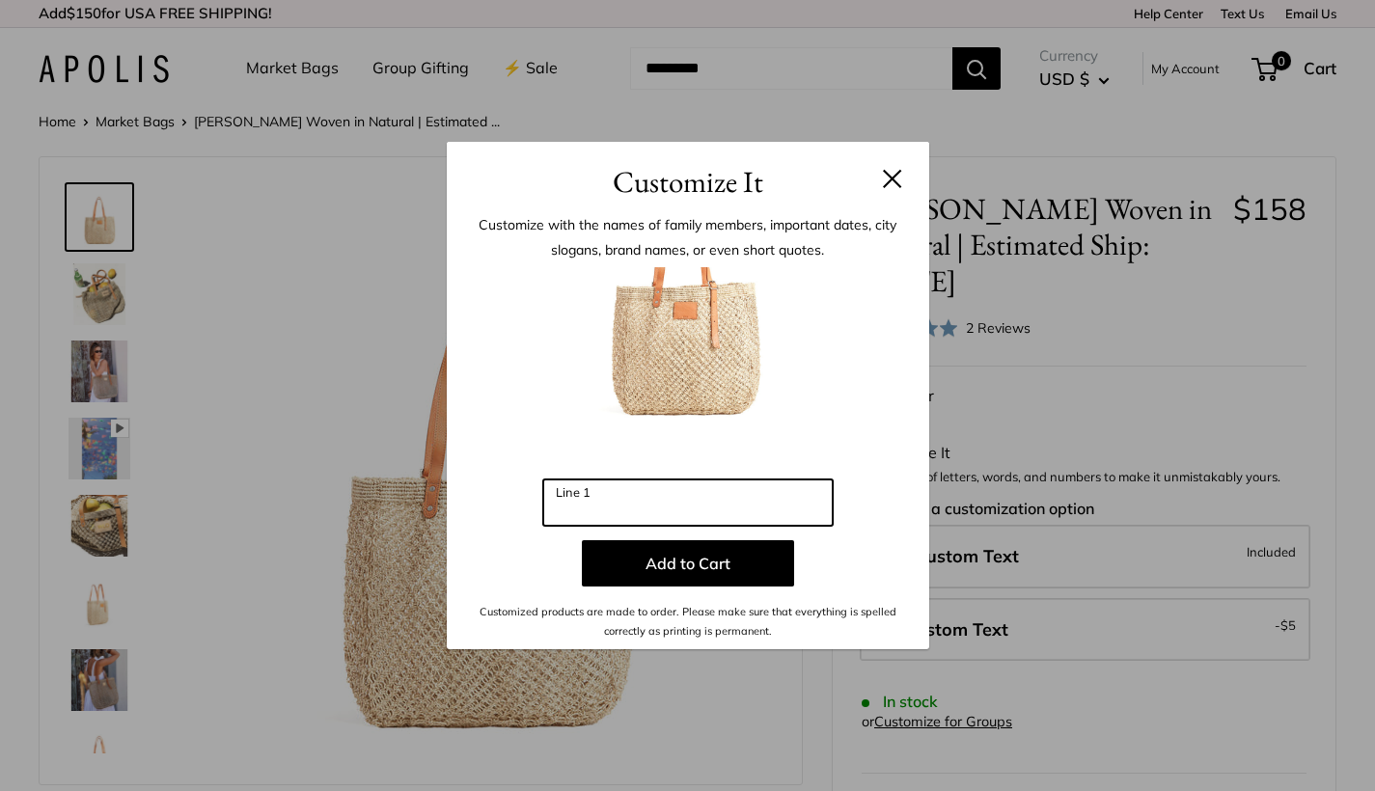
click at [713, 512] on input "Line 1" at bounding box center [687, 503] width 289 height 46
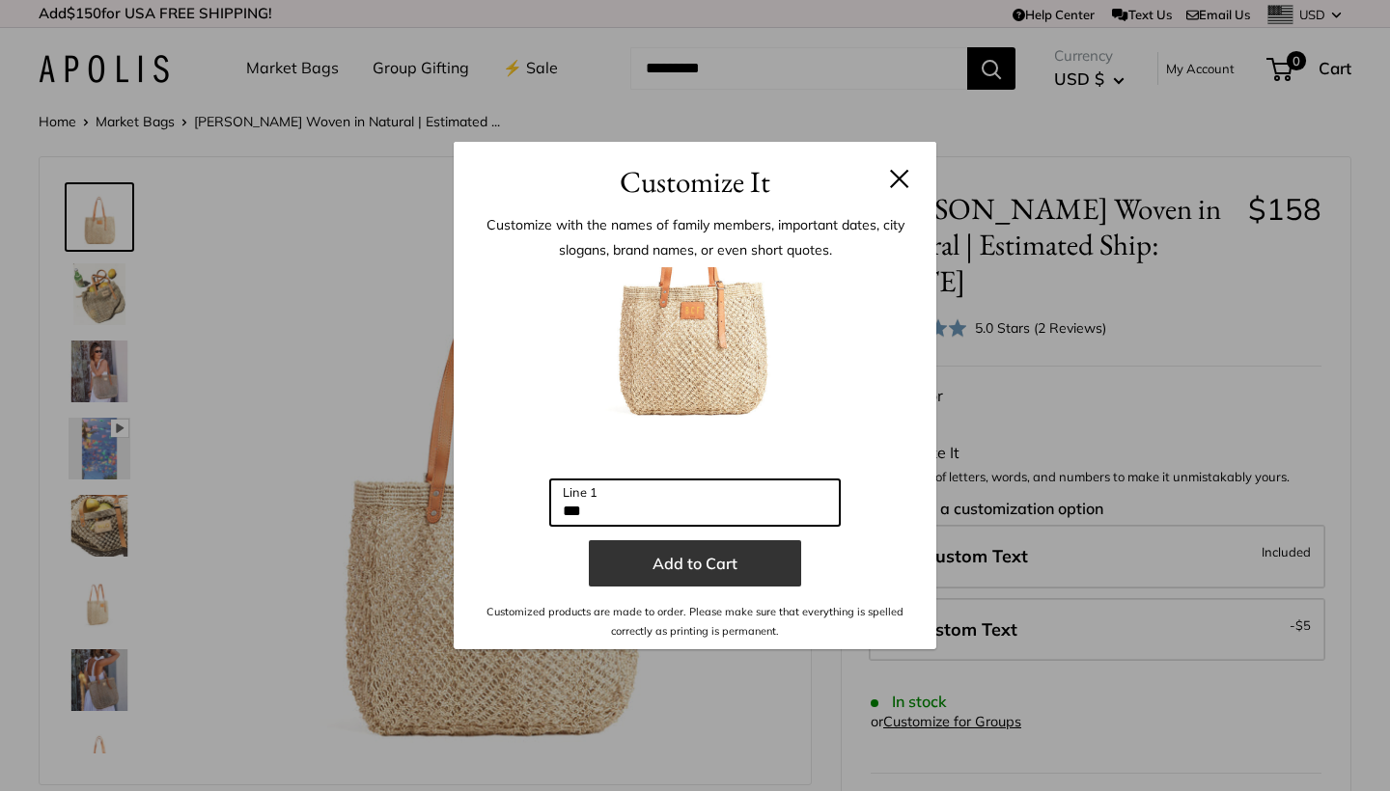
type input "***"
click at [658, 573] on button "Add to Cart" at bounding box center [695, 563] width 212 height 46
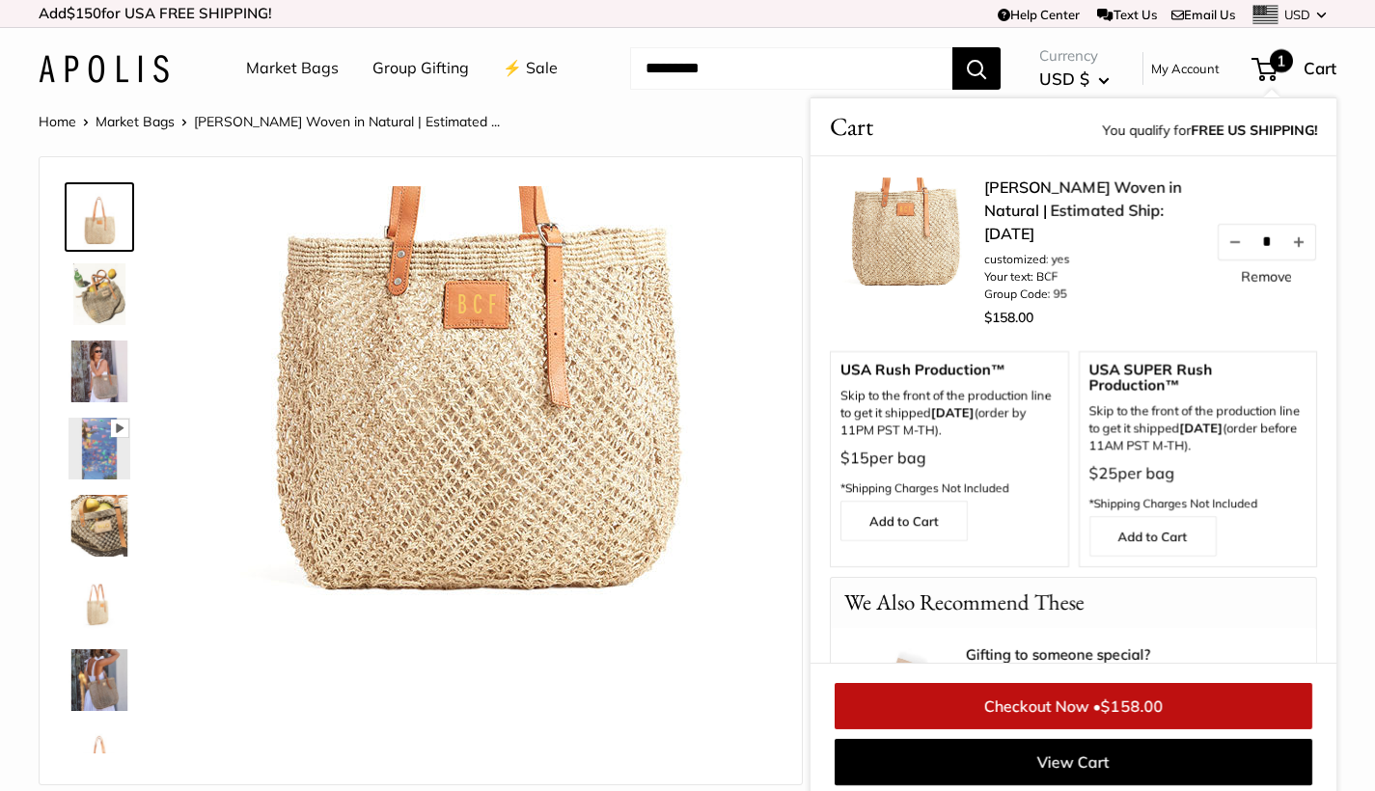
click at [96, 619] on img at bounding box center [100, 603] width 62 height 62
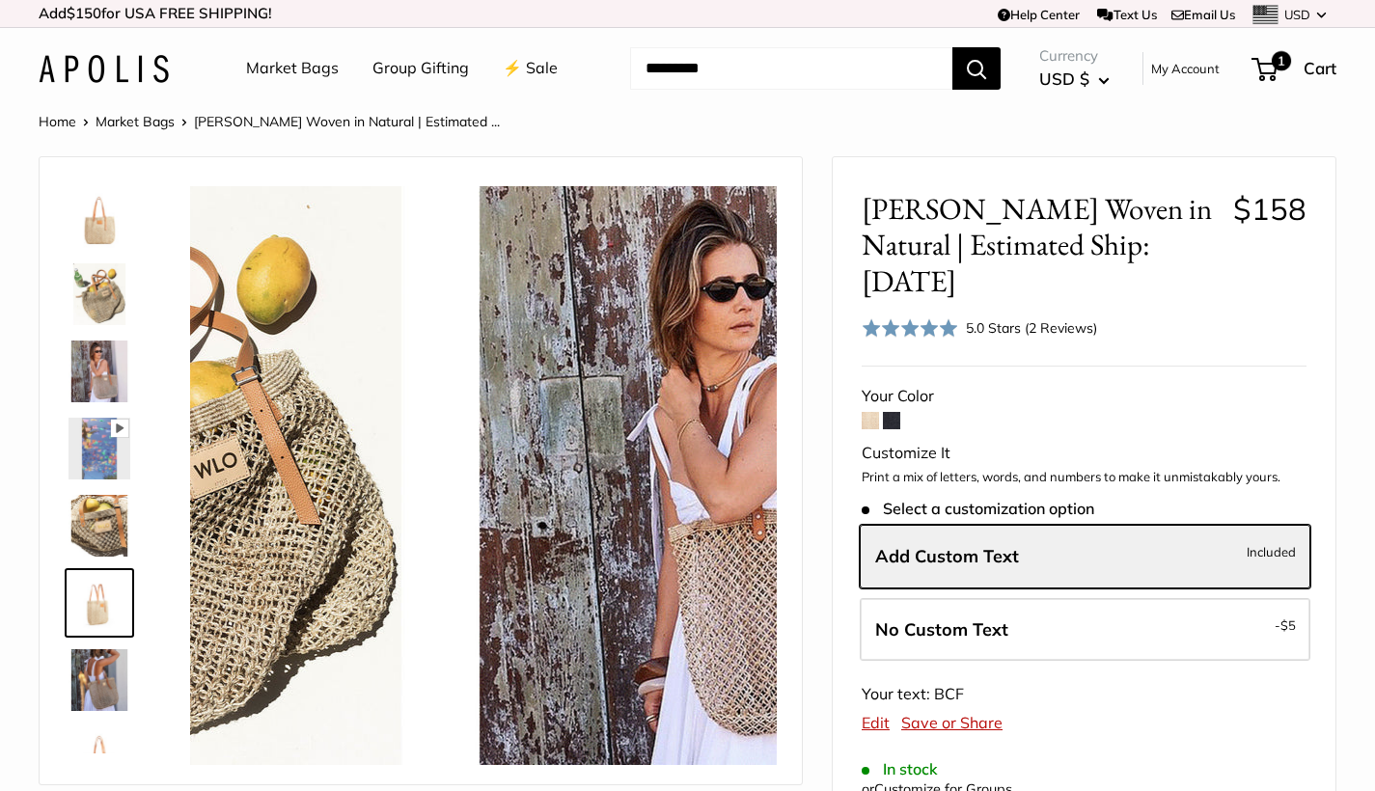
scroll to position [137, 0]
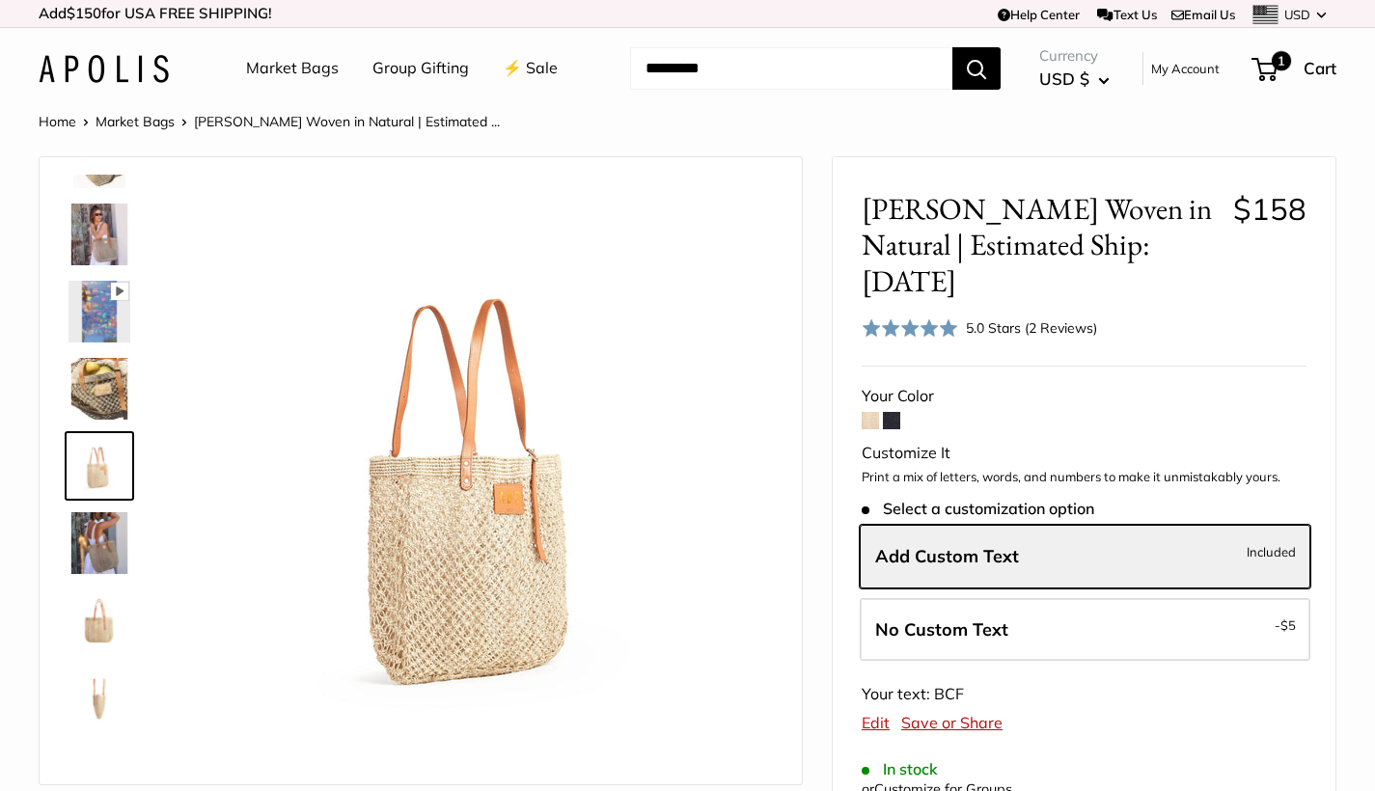
click at [91, 528] on img at bounding box center [100, 543] width 62 height 62
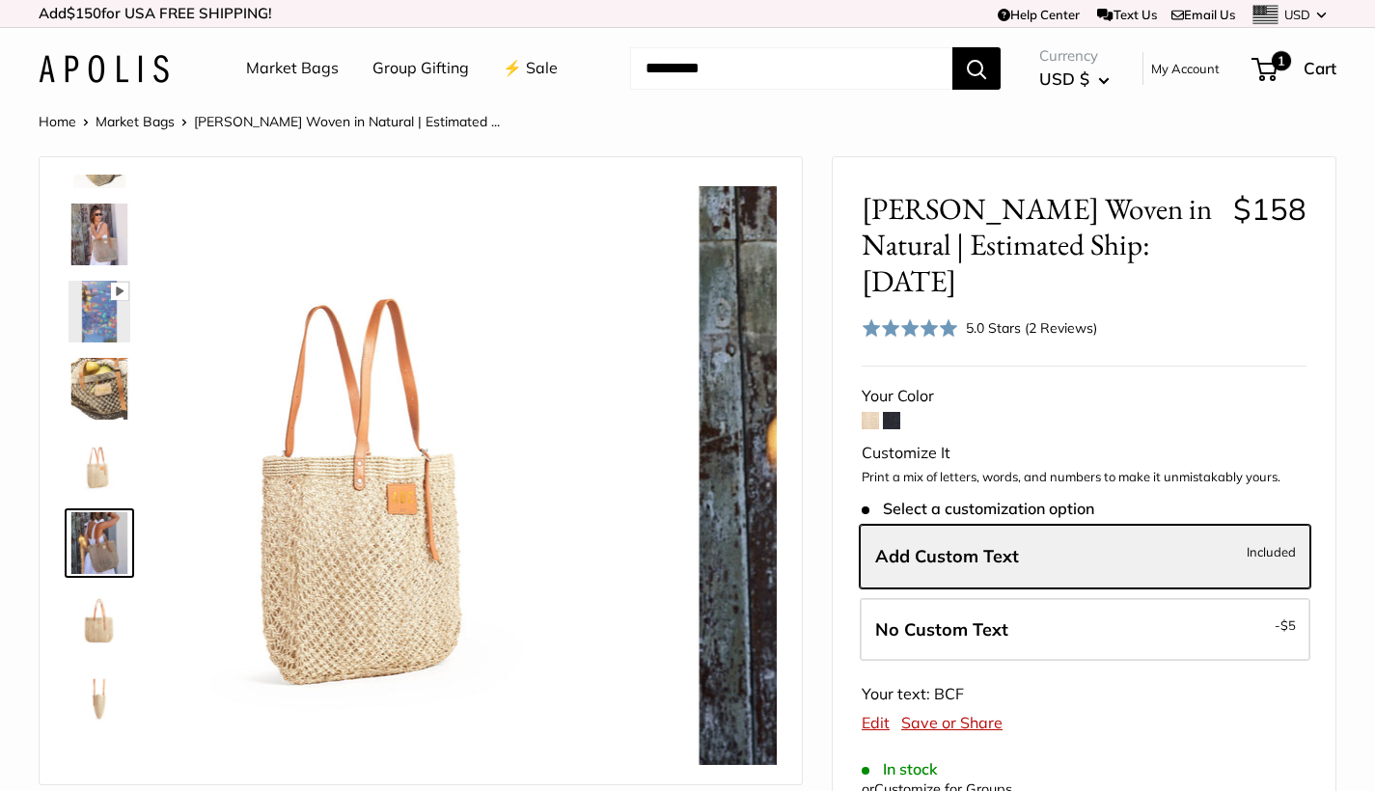
scroll to position [214, 0]
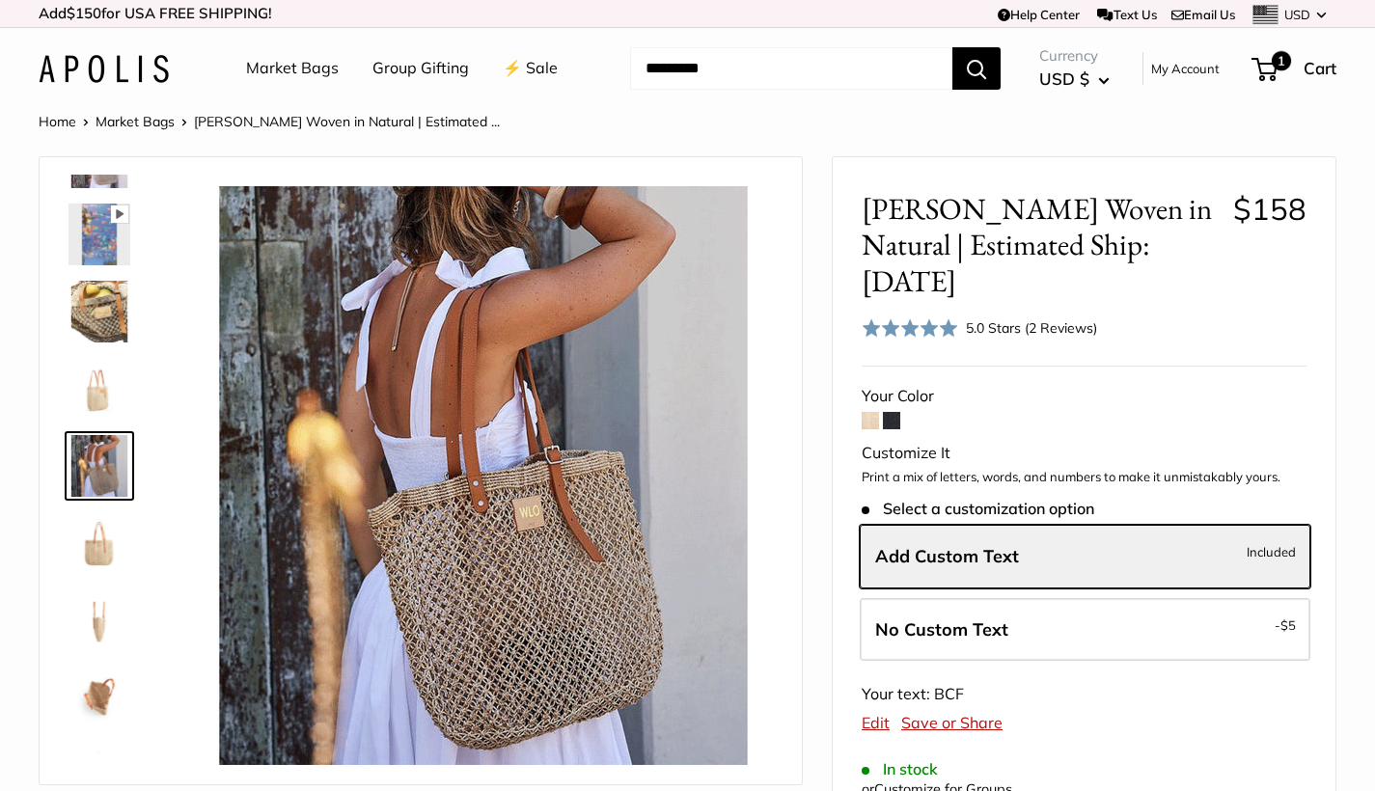
click at [104, 317] on img at bounding box center [100, 312] width 62 height 62
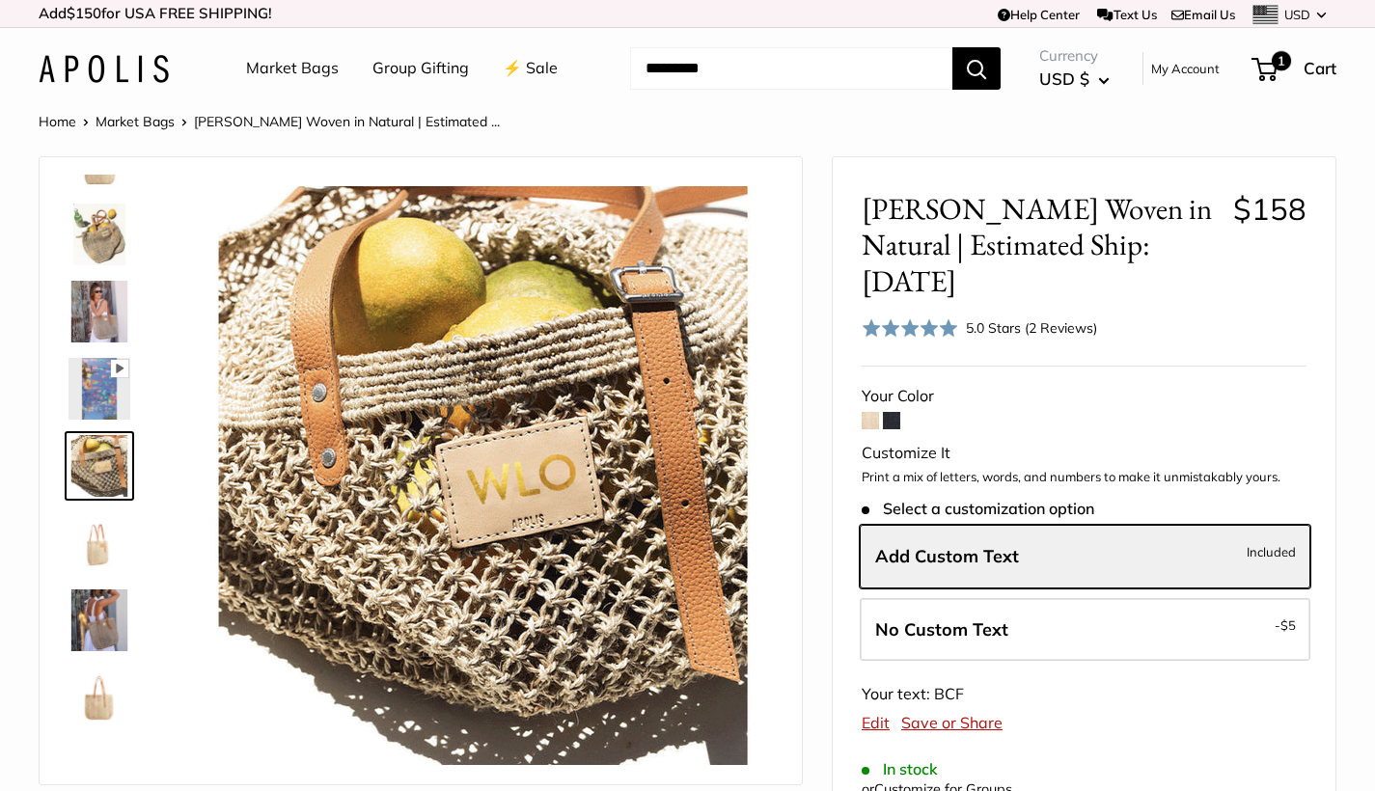
scroll to position [0, 0]
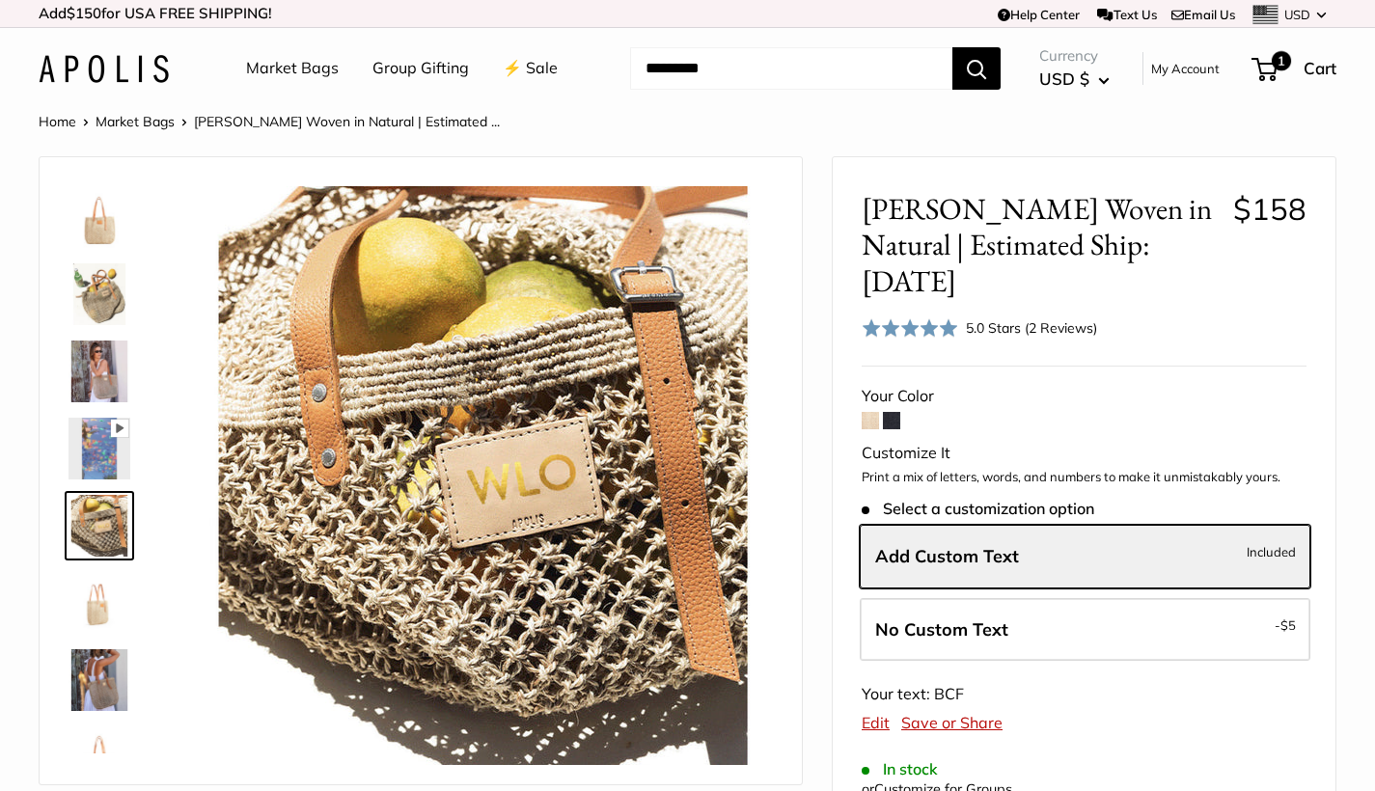
click at [88, 447] on img at bounding box center [100, 449] width 62 height 62
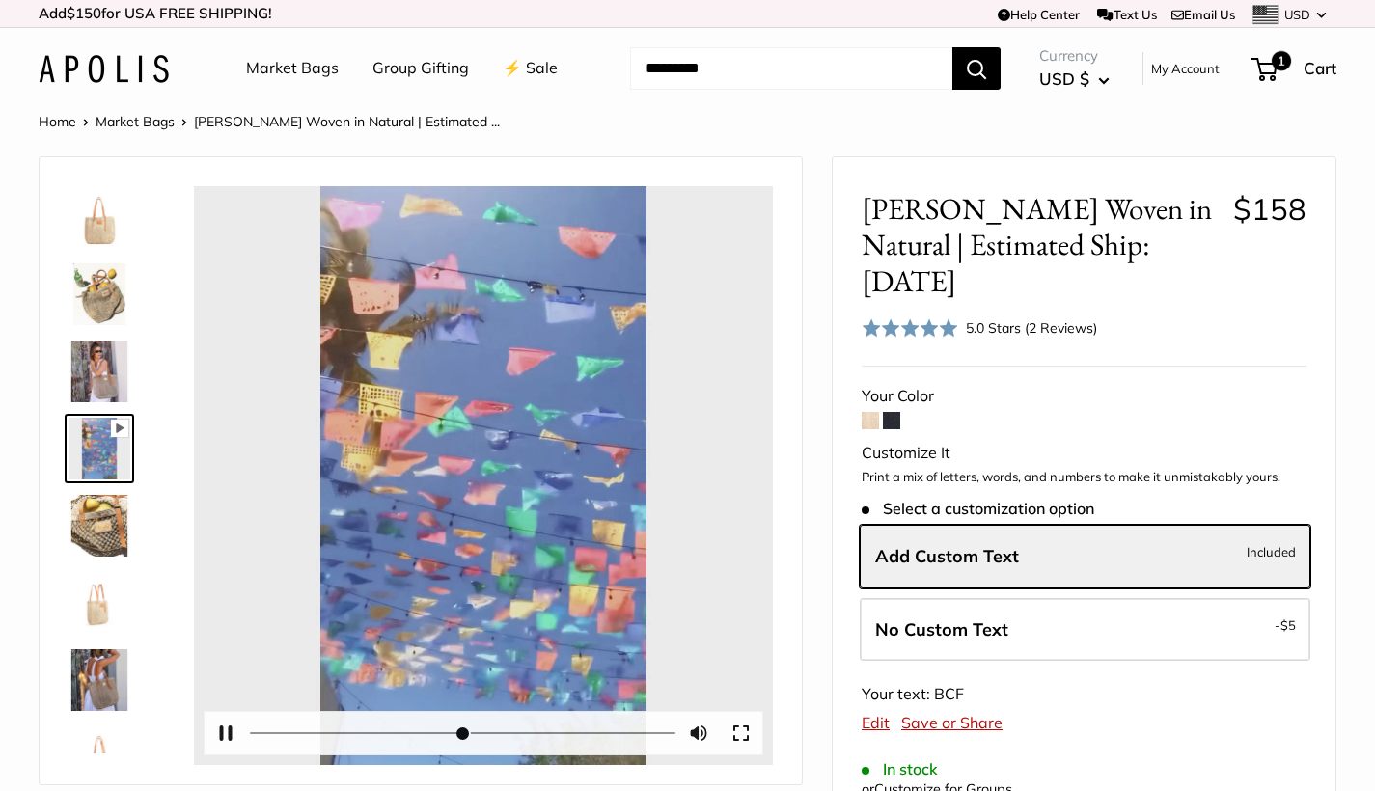
click at [484, 477] on button "Play" at bounding box center [484, 476] width 60 height 60
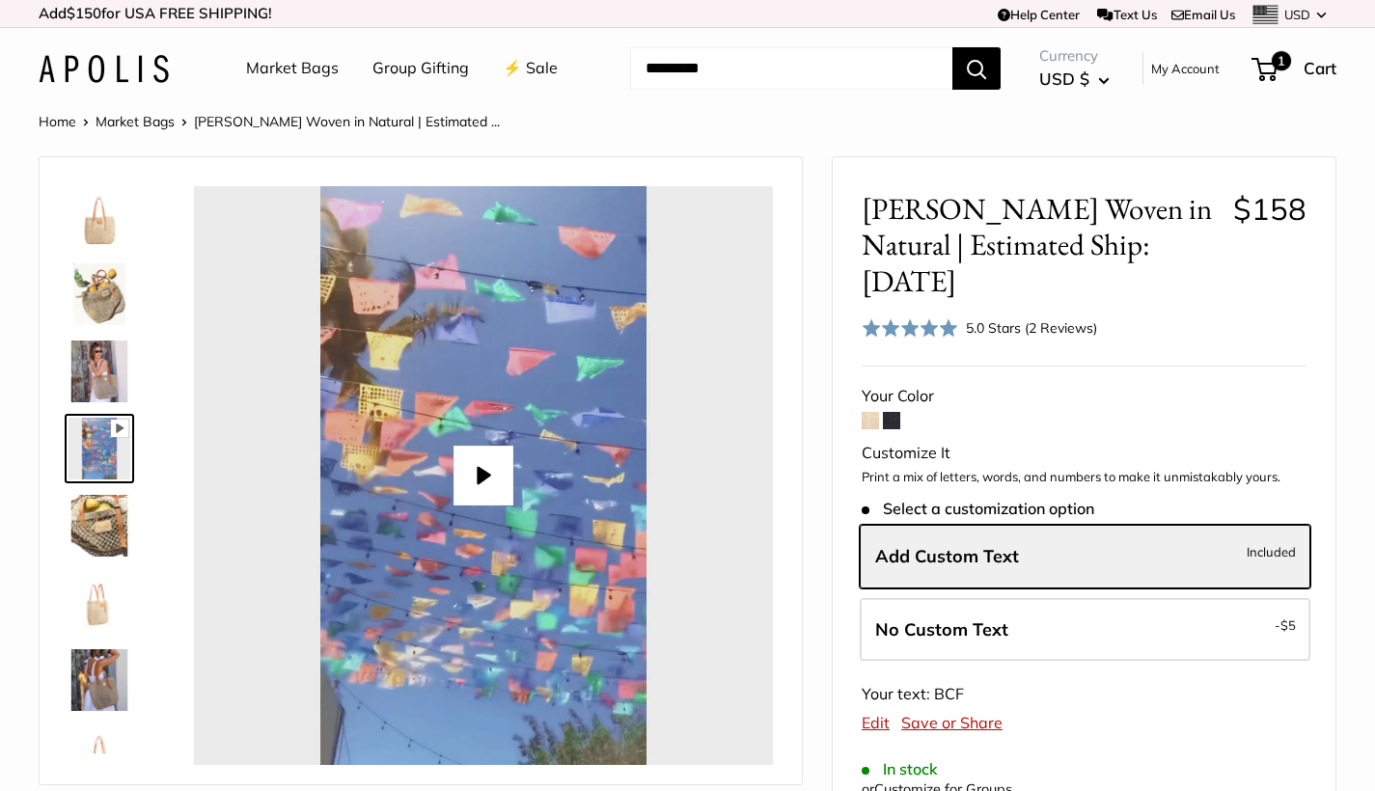
click at [484, 477] on button "Play" at bounding box center [484, 476] width 60 height 60
click at [1265, 66] on span "1" at bounding box center [1265, 69] width 26 height 23
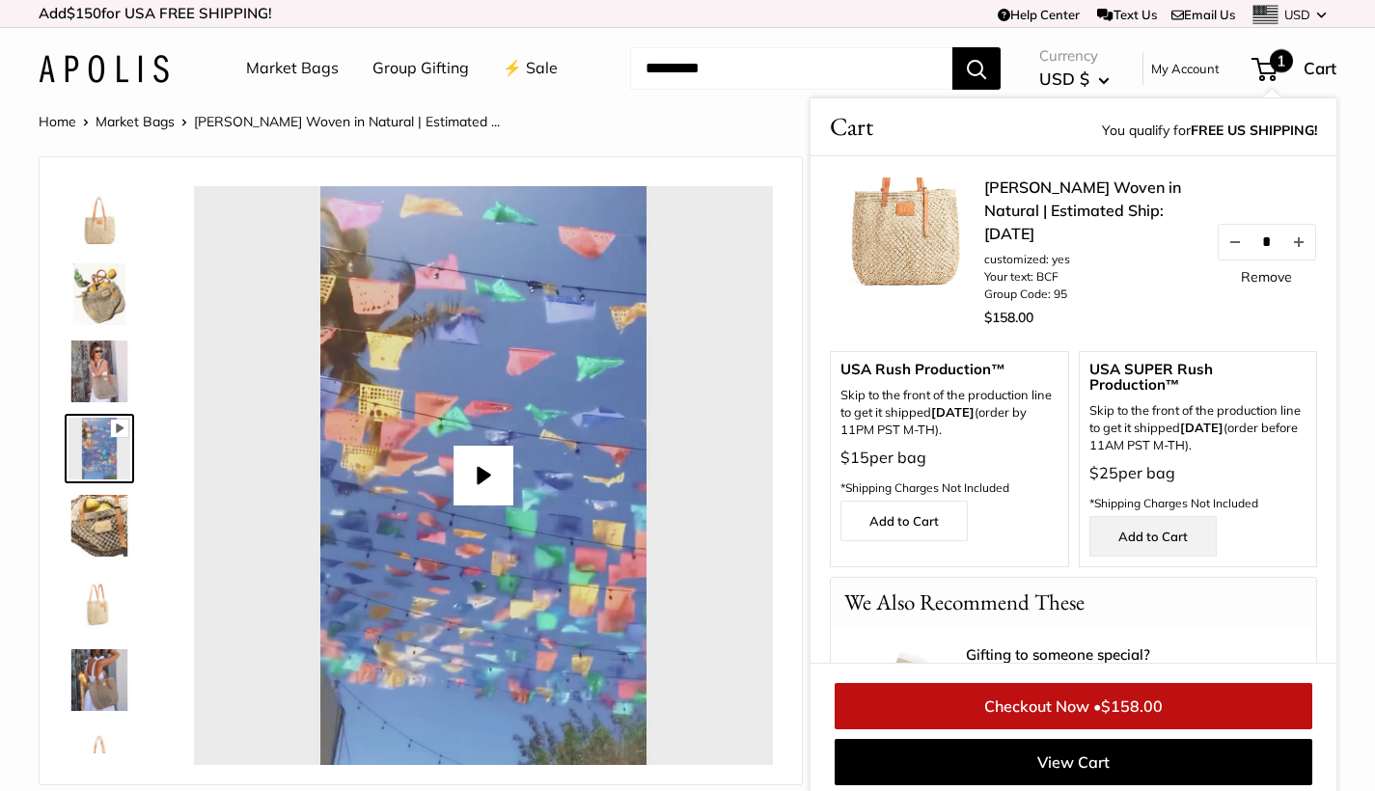
type input "*"
click at [1258, 282] on link "Remove" at bounding box center [1266, 277] width 51 height 14
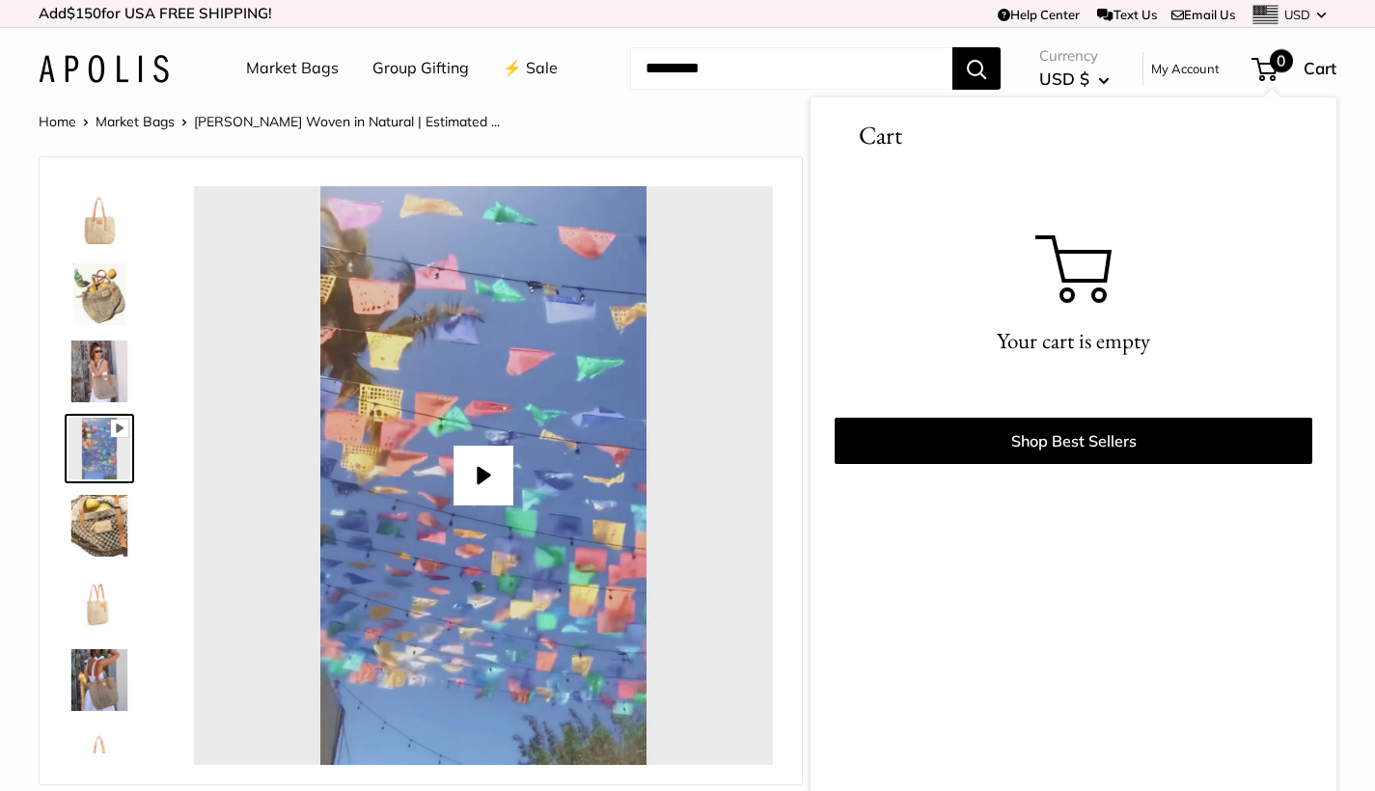
click at [150, 122] on link "Market Bags" at bounding box center [135, 121] width 79 height 17
